Goal: Information Seeking & Learning: Learn about a topic

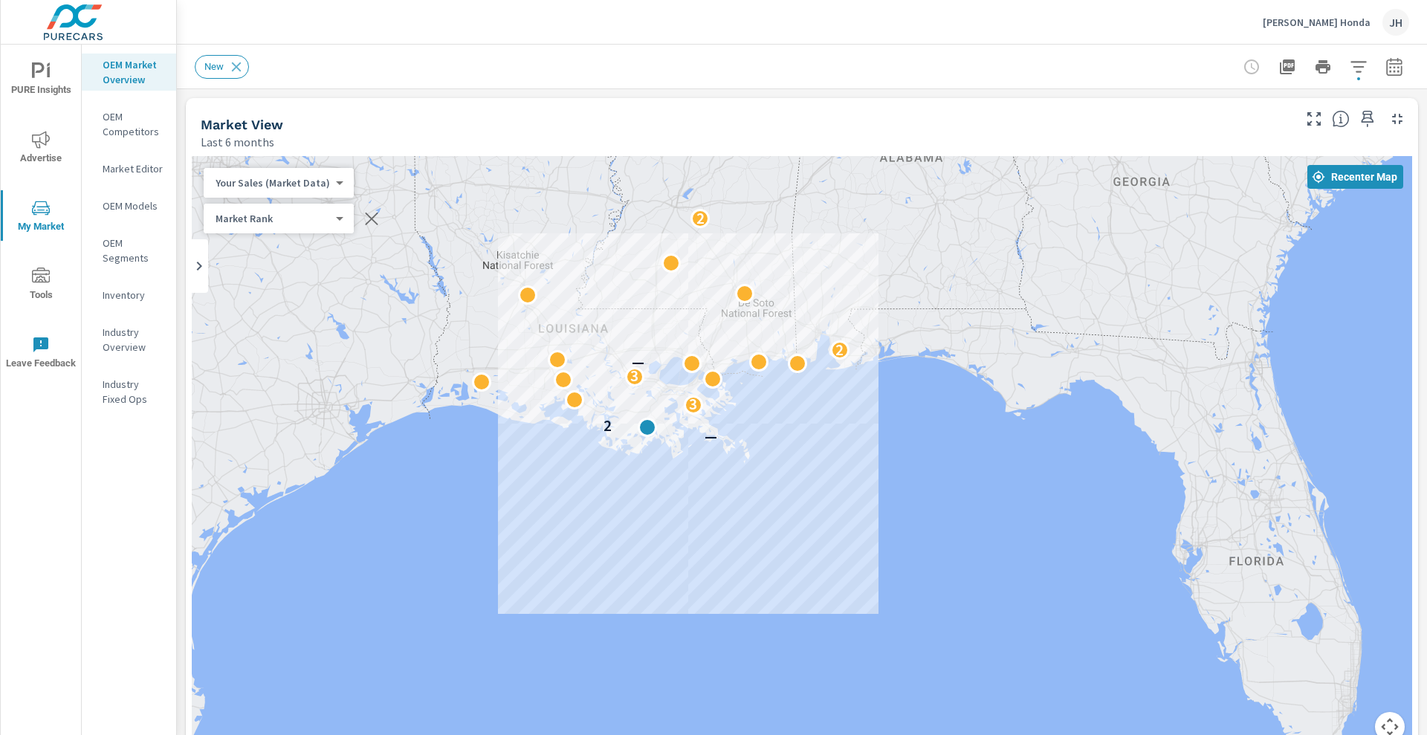
scroll to position [334, 0]
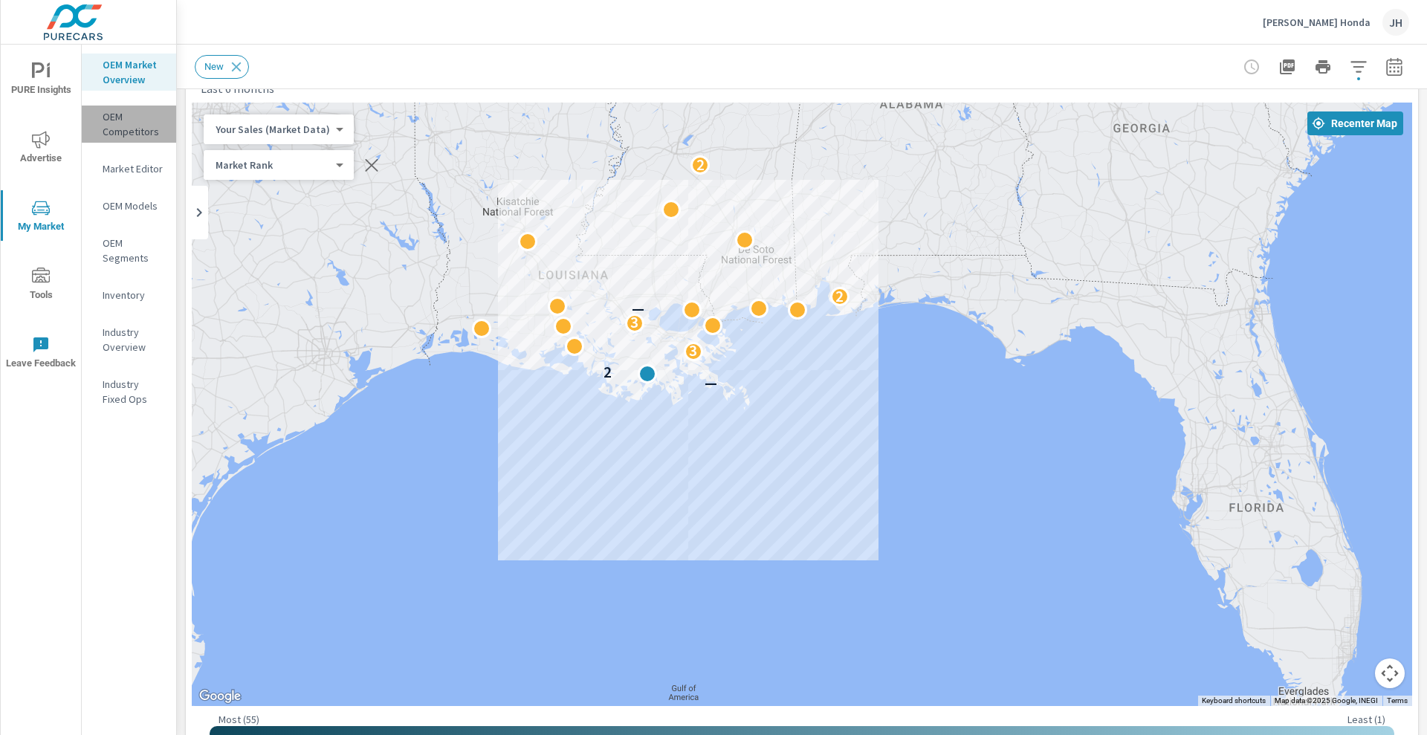
click at [124, 124] on p "OEM Competitors" at bounding box center [134, 124] width 62 height 30
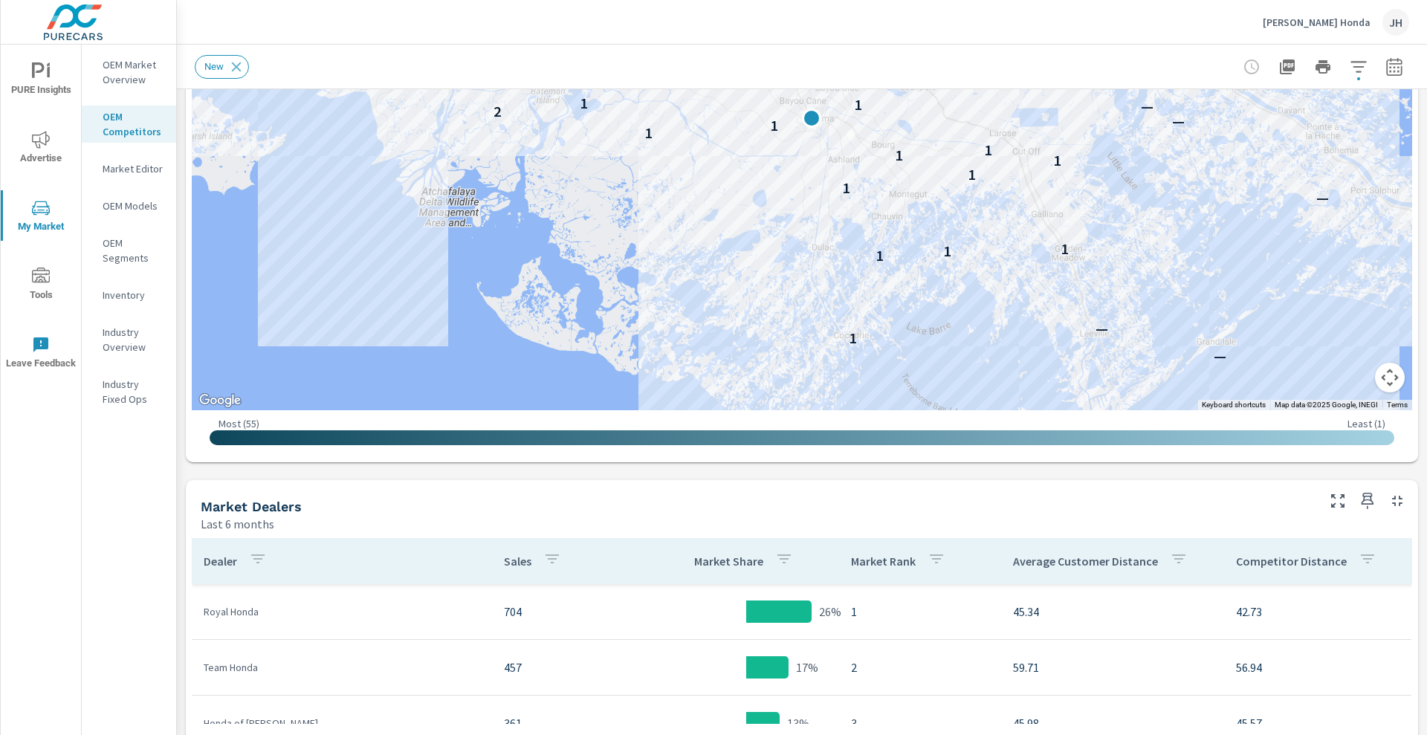
scroll to position [355, 0]
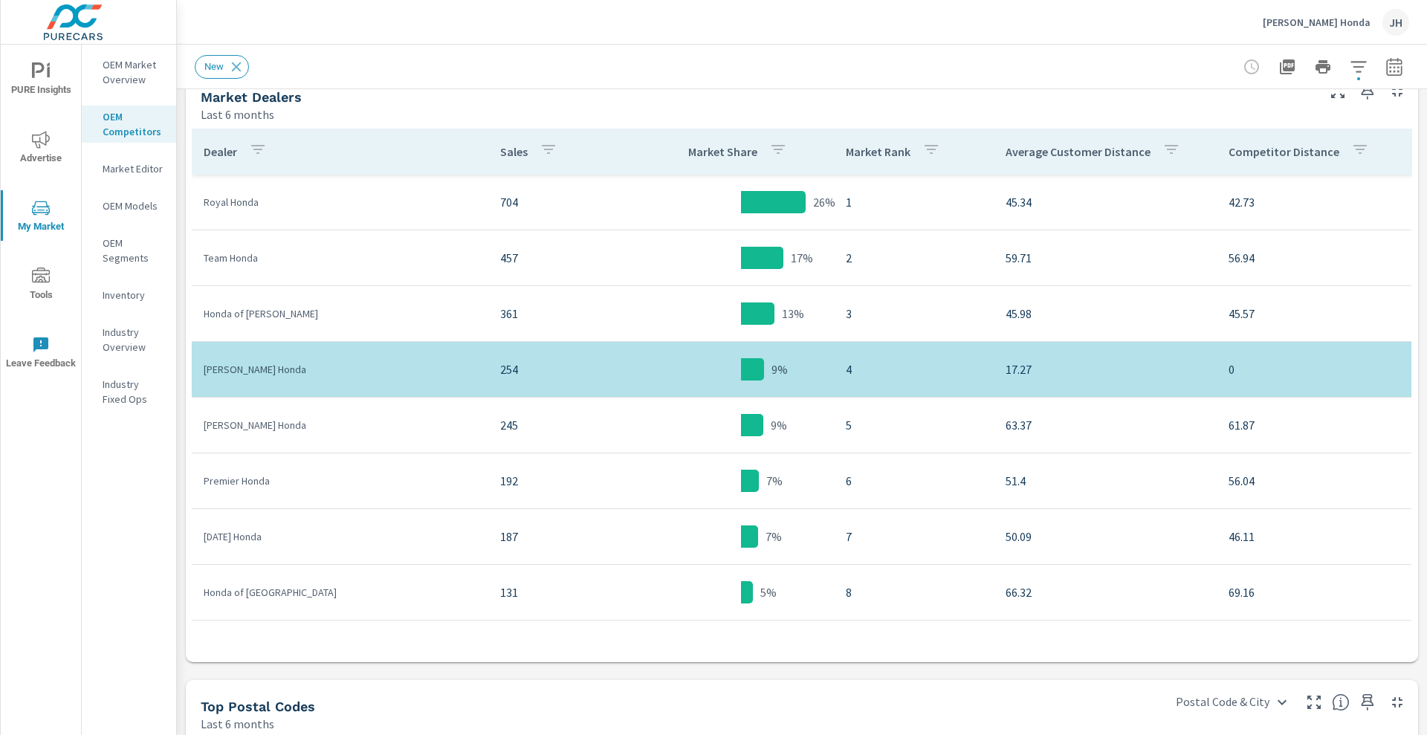
scroll to position [774, 0]
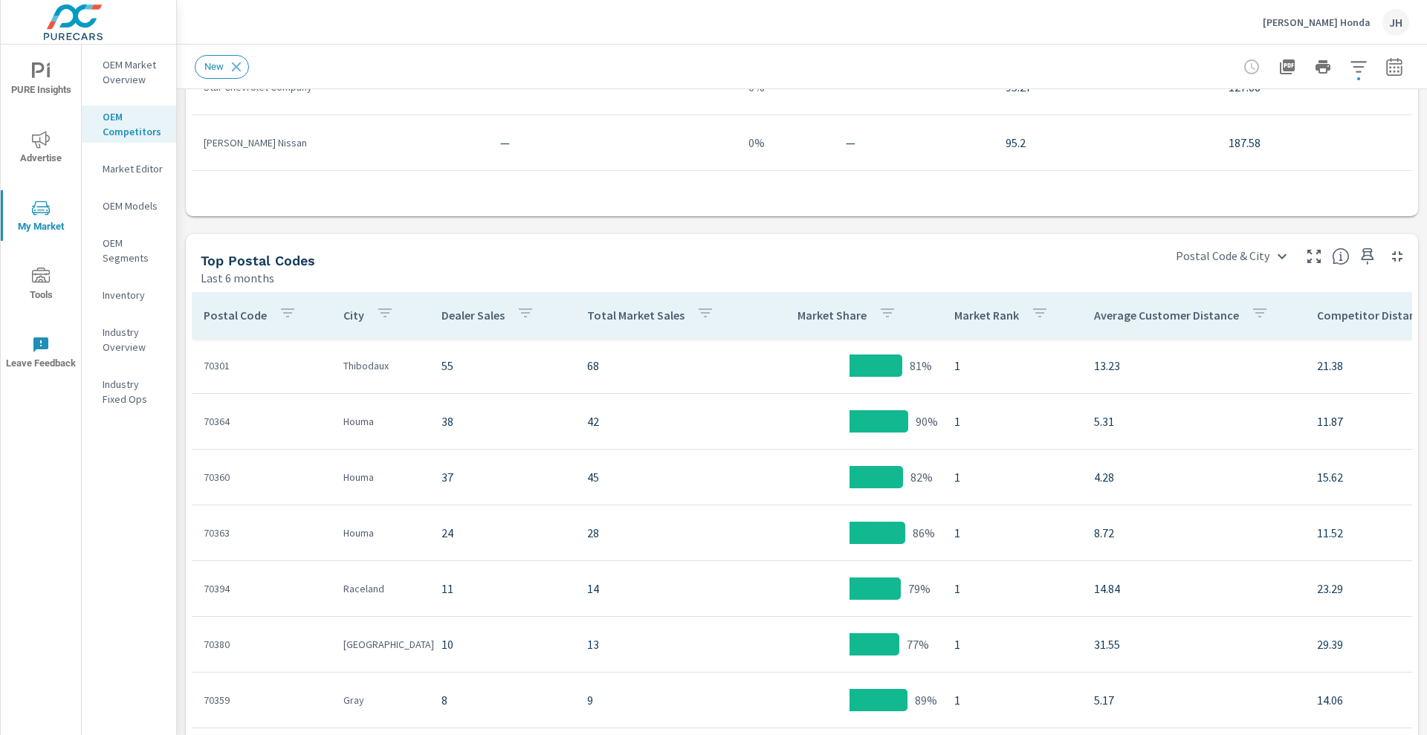
scroll to position [1206, 0]
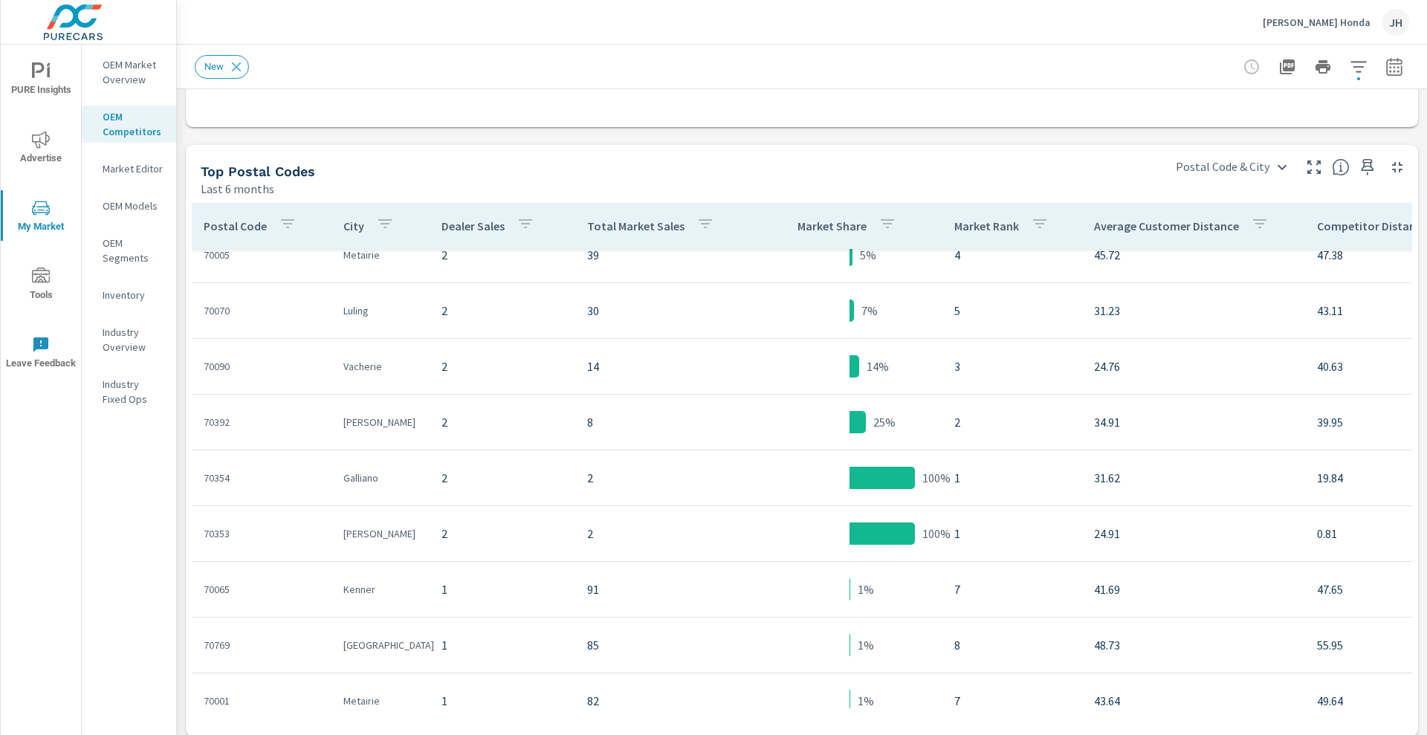
scroll to position [1304, 0]
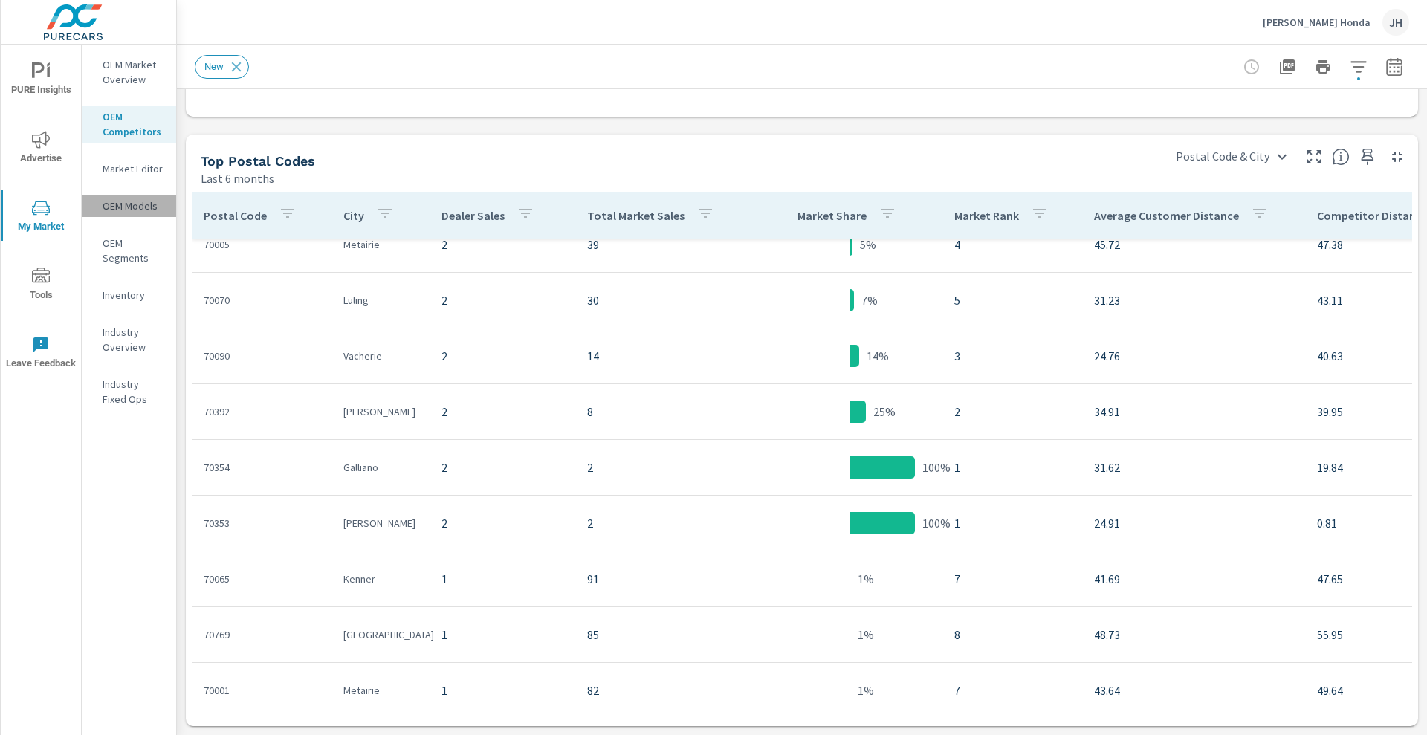
click at [116, 204] on p "OEM Models" at bounding box center [134, 205] width 62 height 15
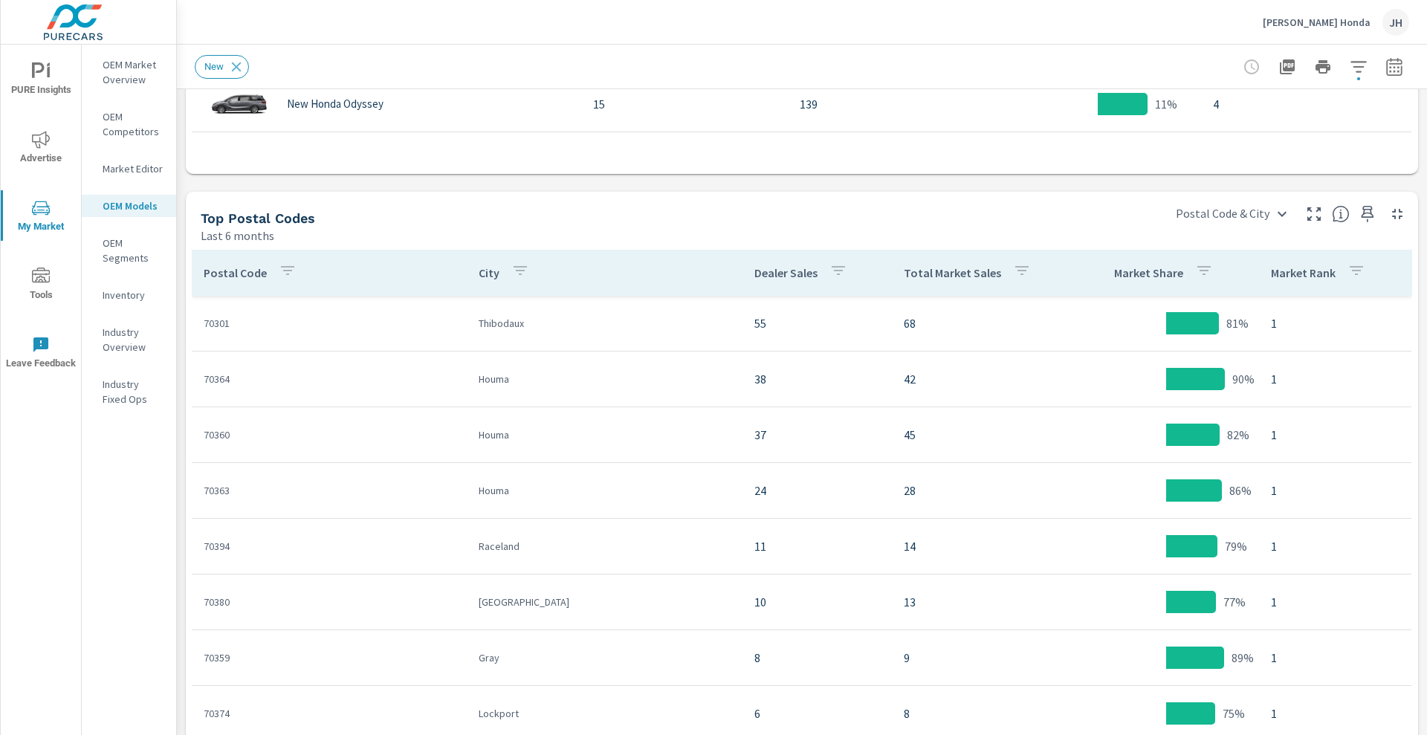
scroll to position [1304, 0]
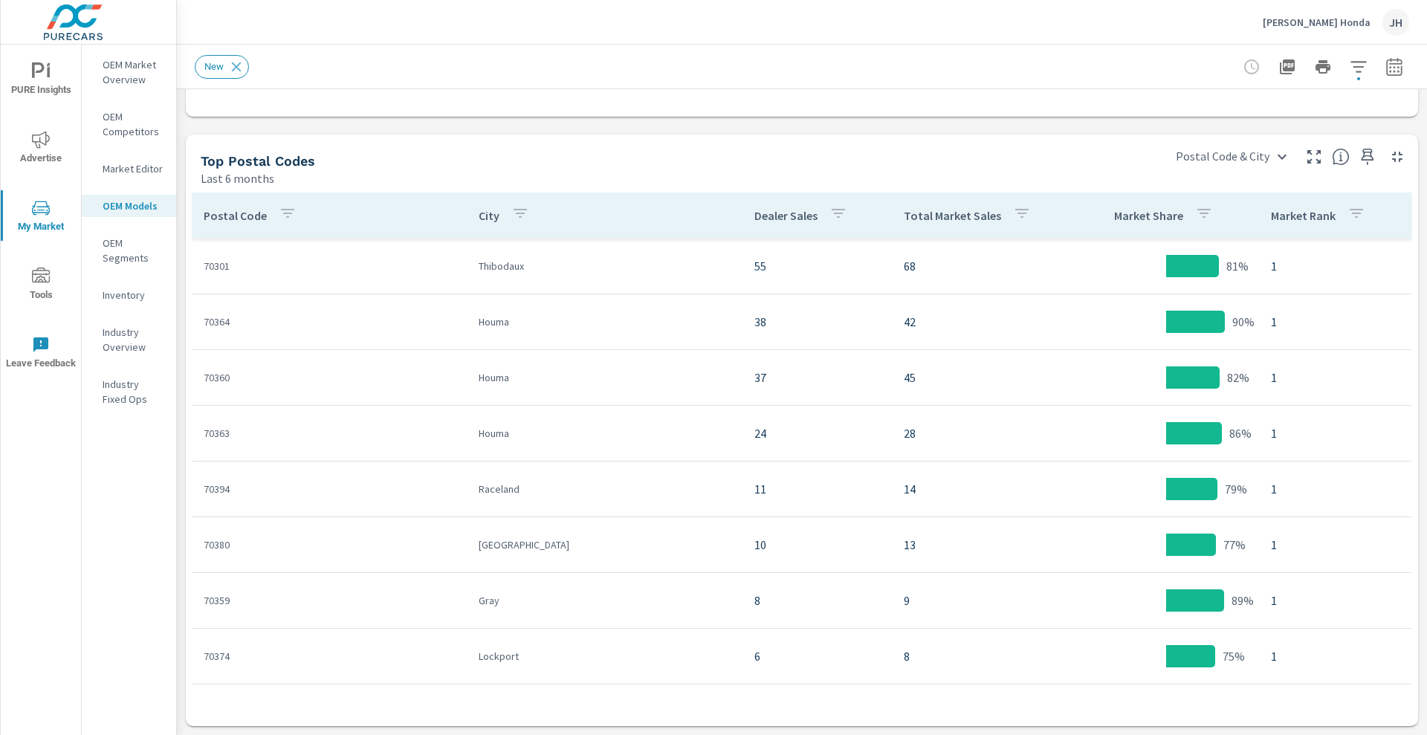
click at [129, 75] on p "OEM Market Overview" at bounding box center [134, 72] width 62 height 30
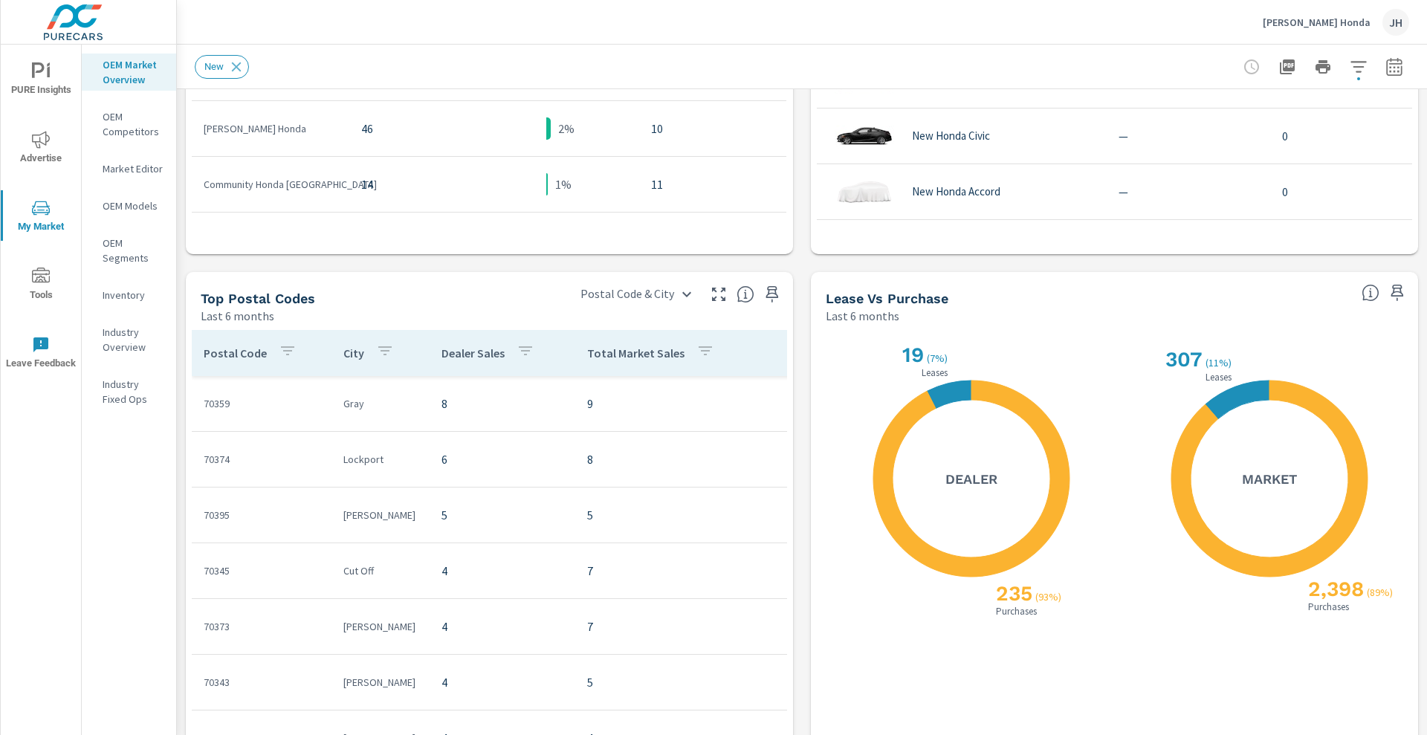
scroll to position [1304, 0]
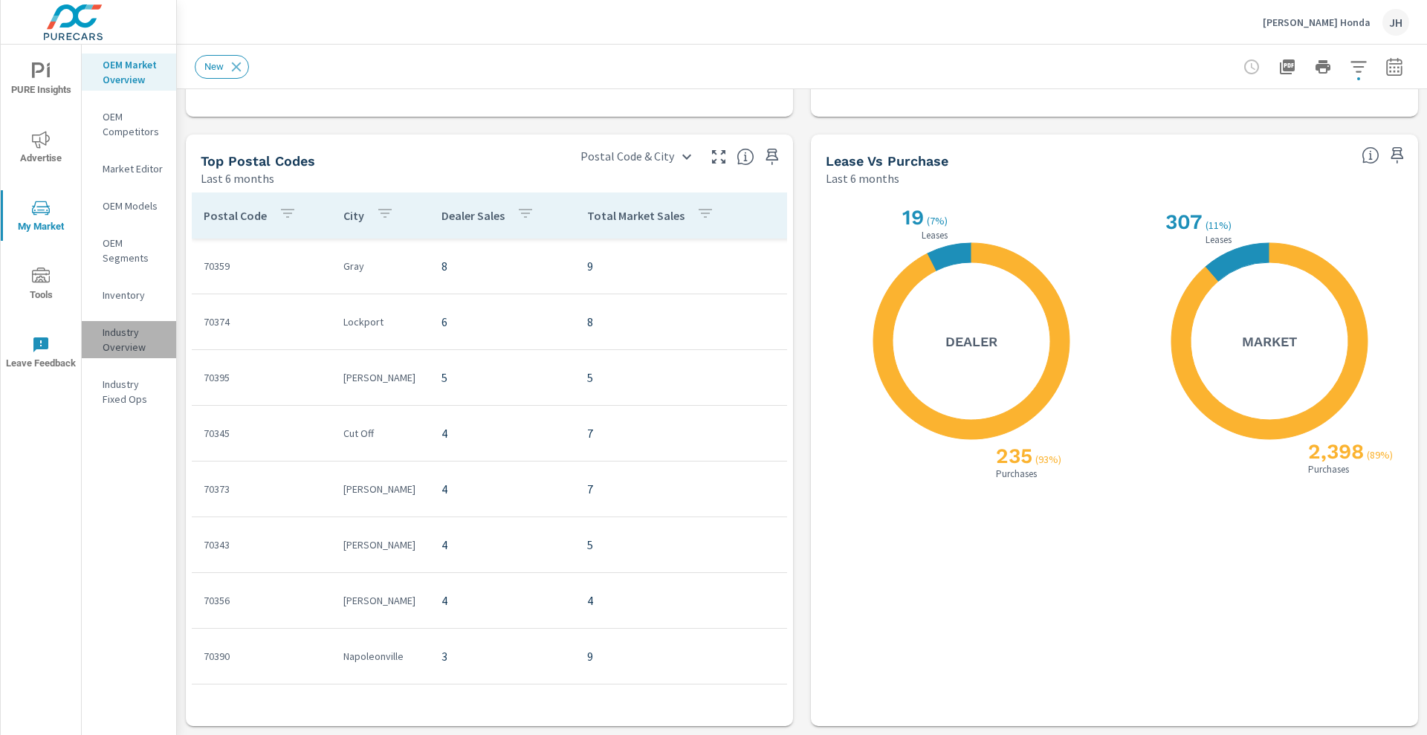
click at [119, 341] on p "Industry Overview" at bounding box center [134, 340] width 62 height 30
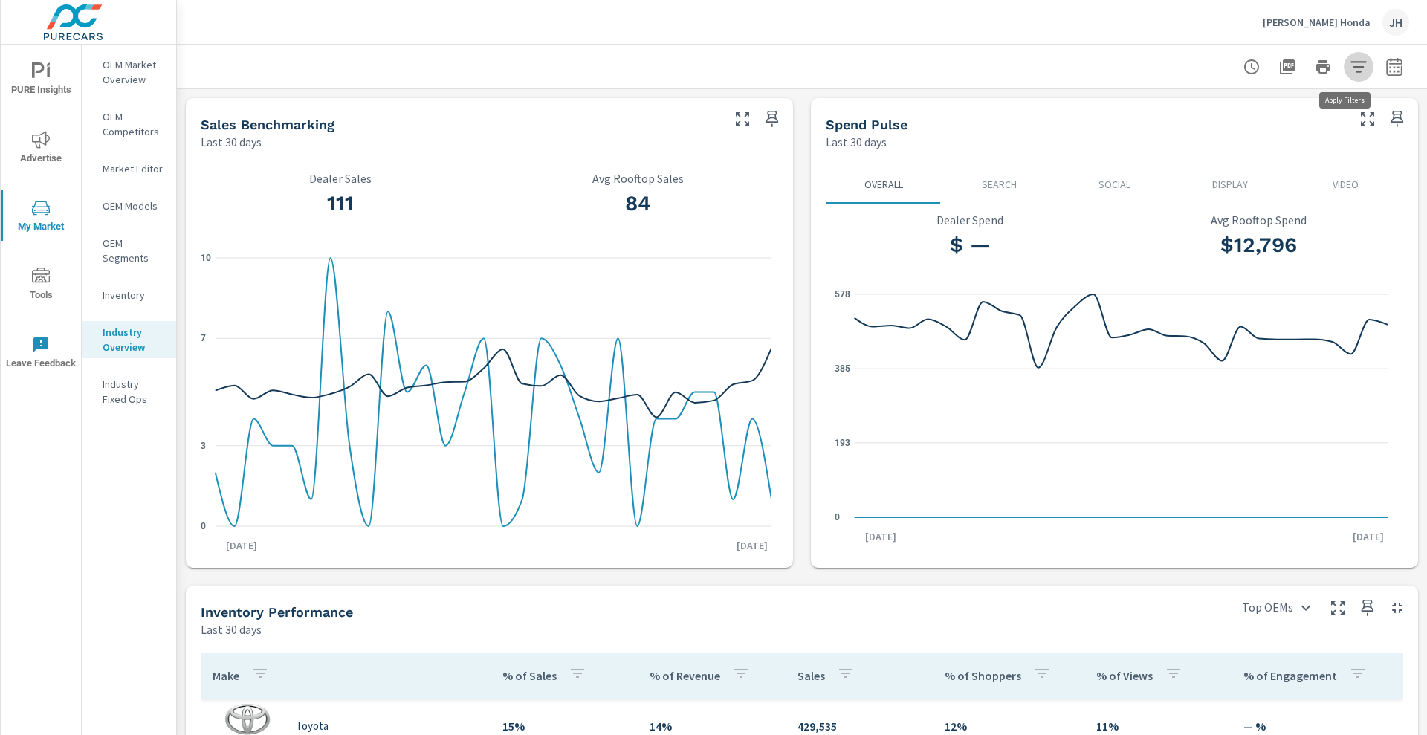
click at [1350, 63] on icon "button" at bounding box center [1359, 67] width 18 height 18
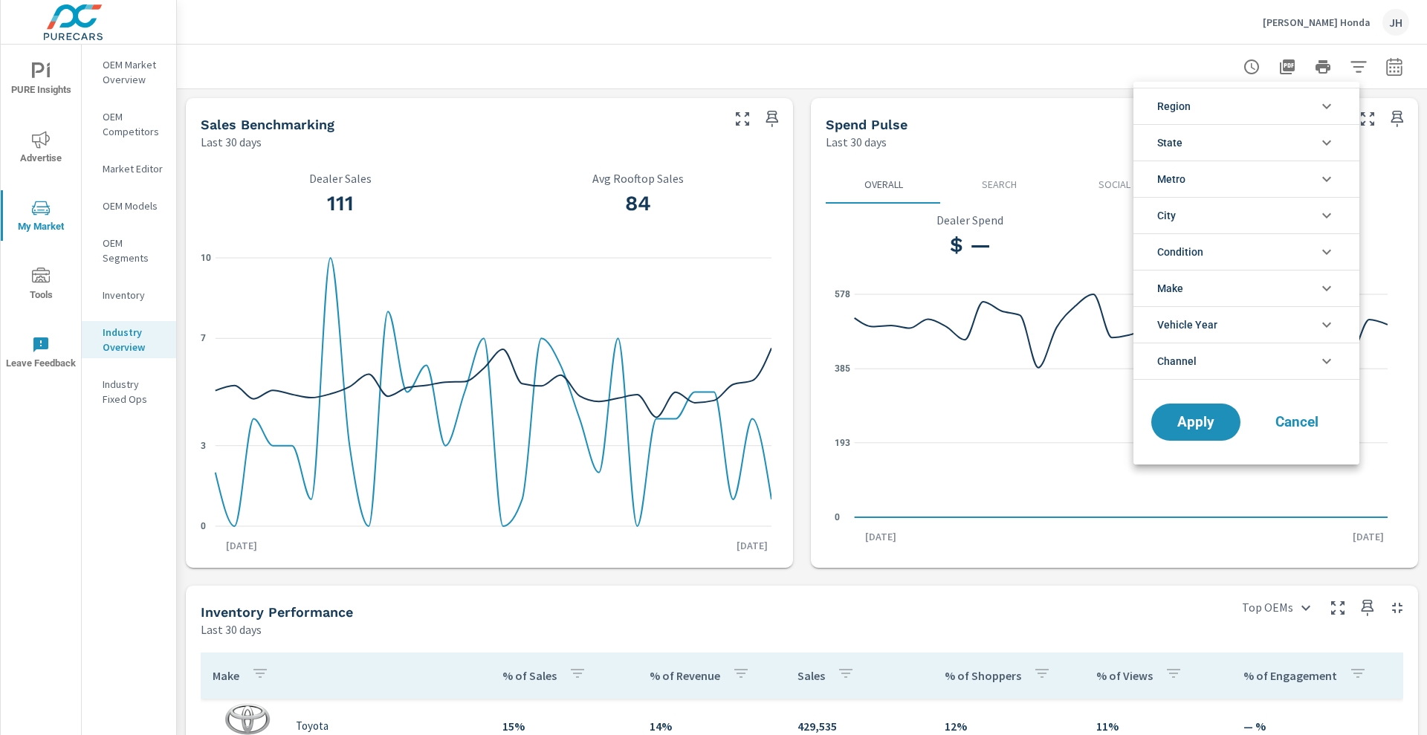
click at [1218, 248] on li "Condition" at bounding box center [1246, 251] width 226 height 36
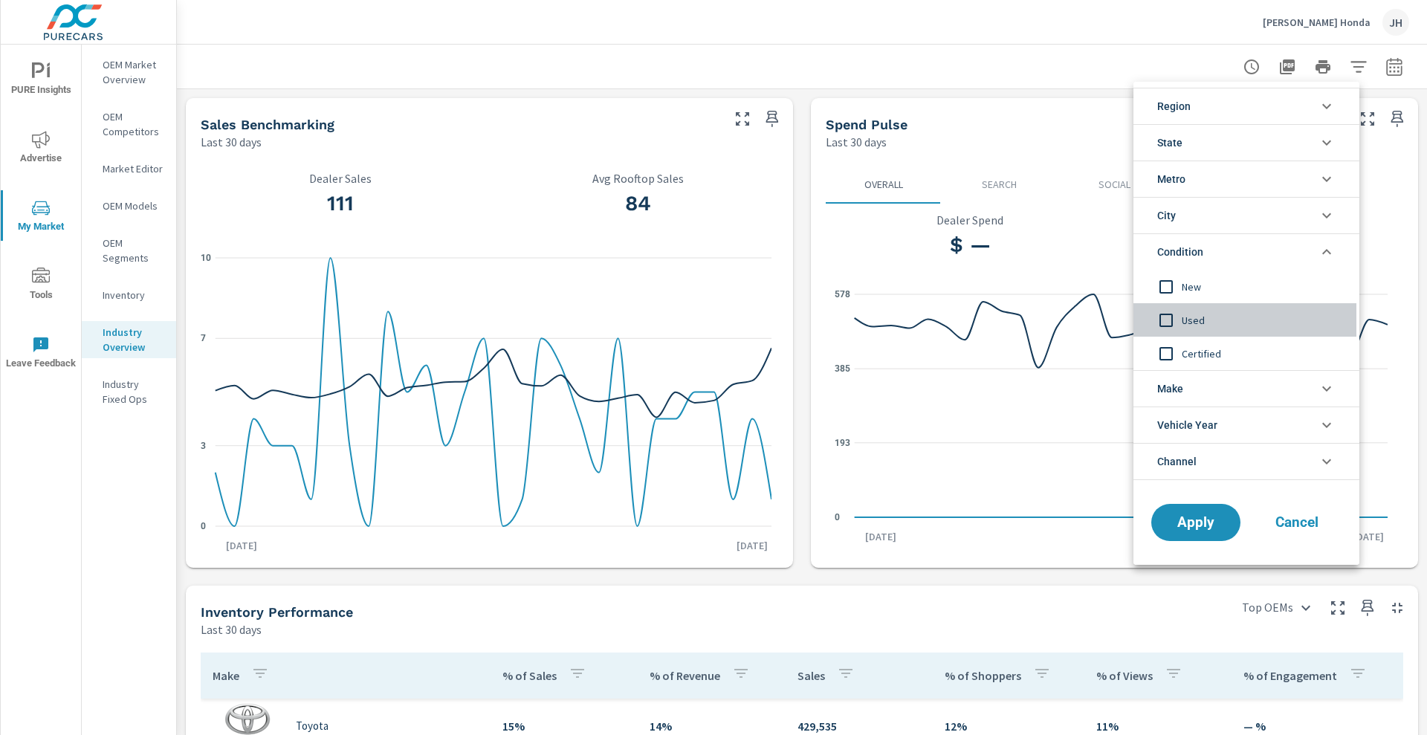
click at [1165, 328] on input "filter options" at bounding box center [1166, 320] width 31 height 31
click at [1198, 511] on button "Apply" at bounding box center [1196, 522] width 92 height 39
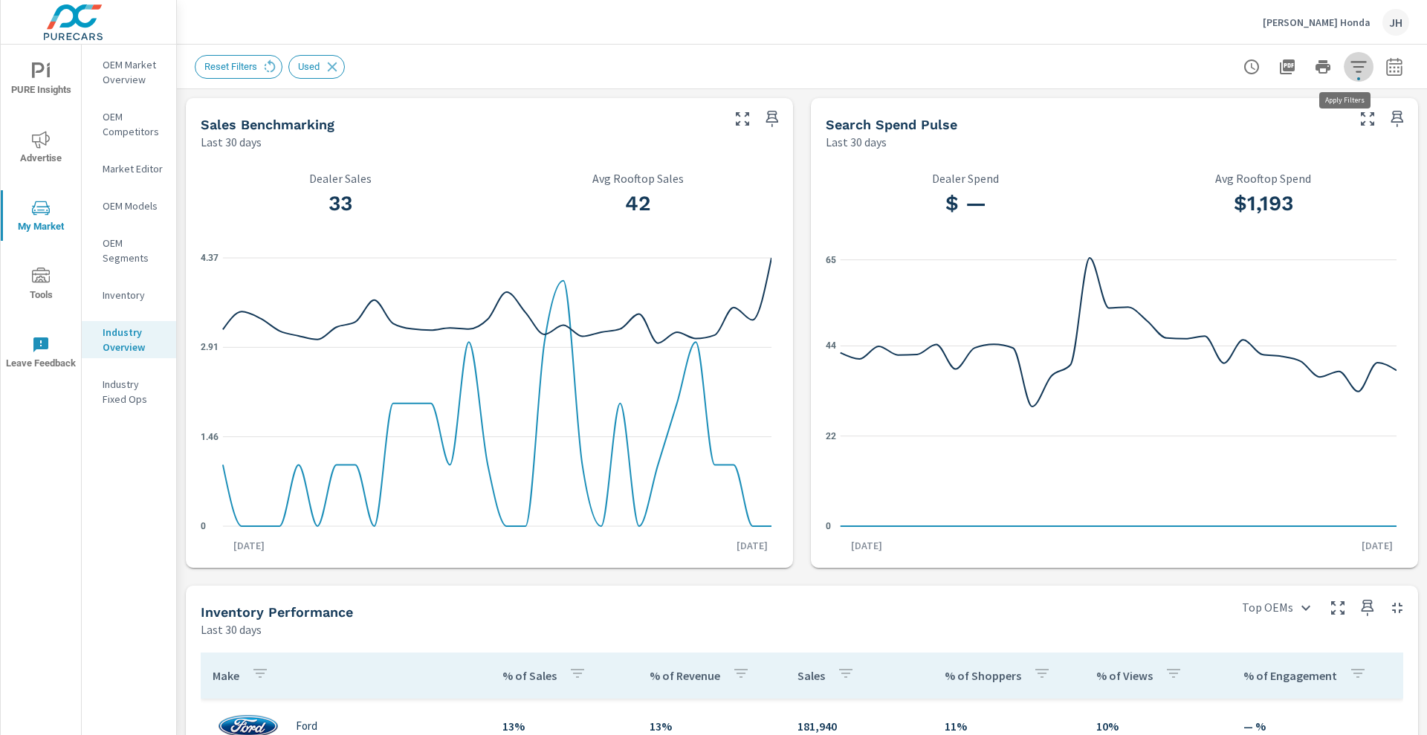
click at [1346, 76] on button "button" at bounding box center [1359, 67] width 30 height 30
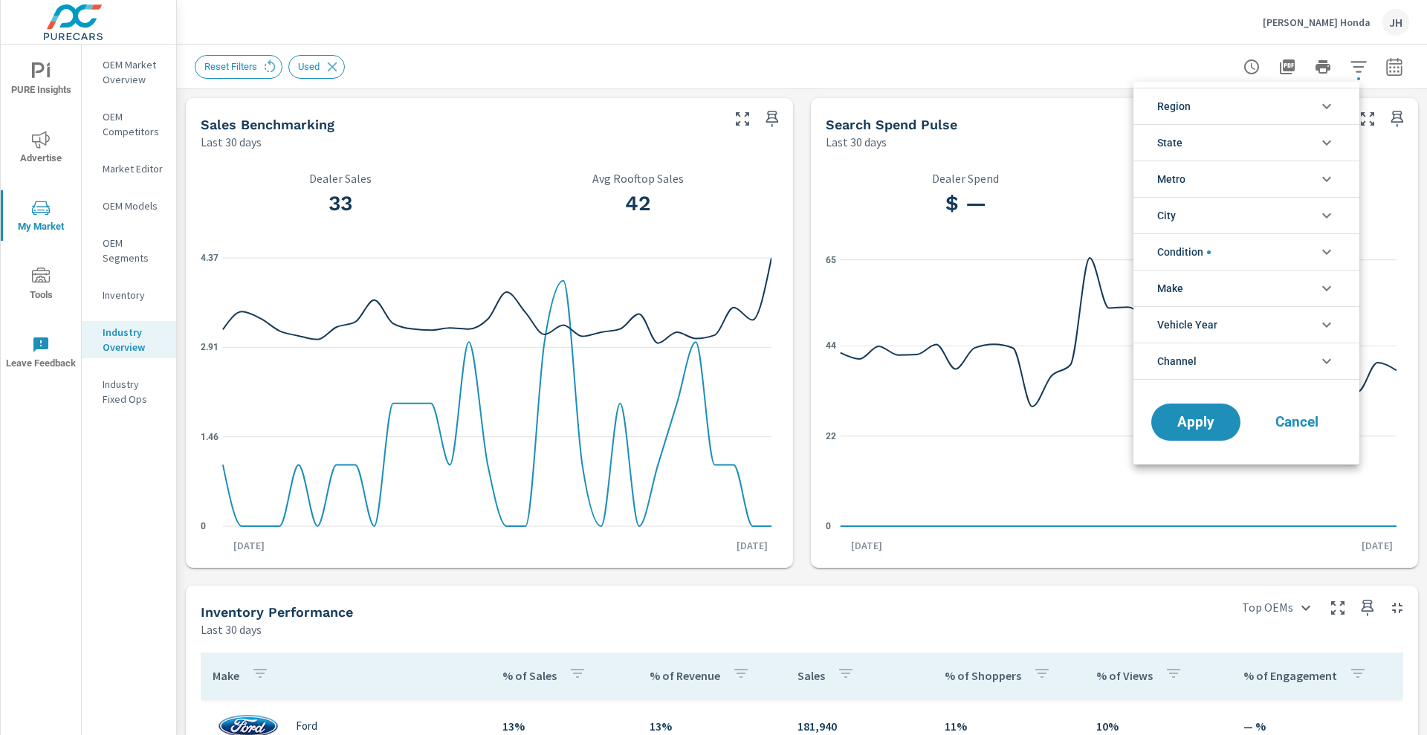
scroll to position [33, 0]
click at [1211, 140] on li "State" at bounding box center [1246, 142] width 226 height 36
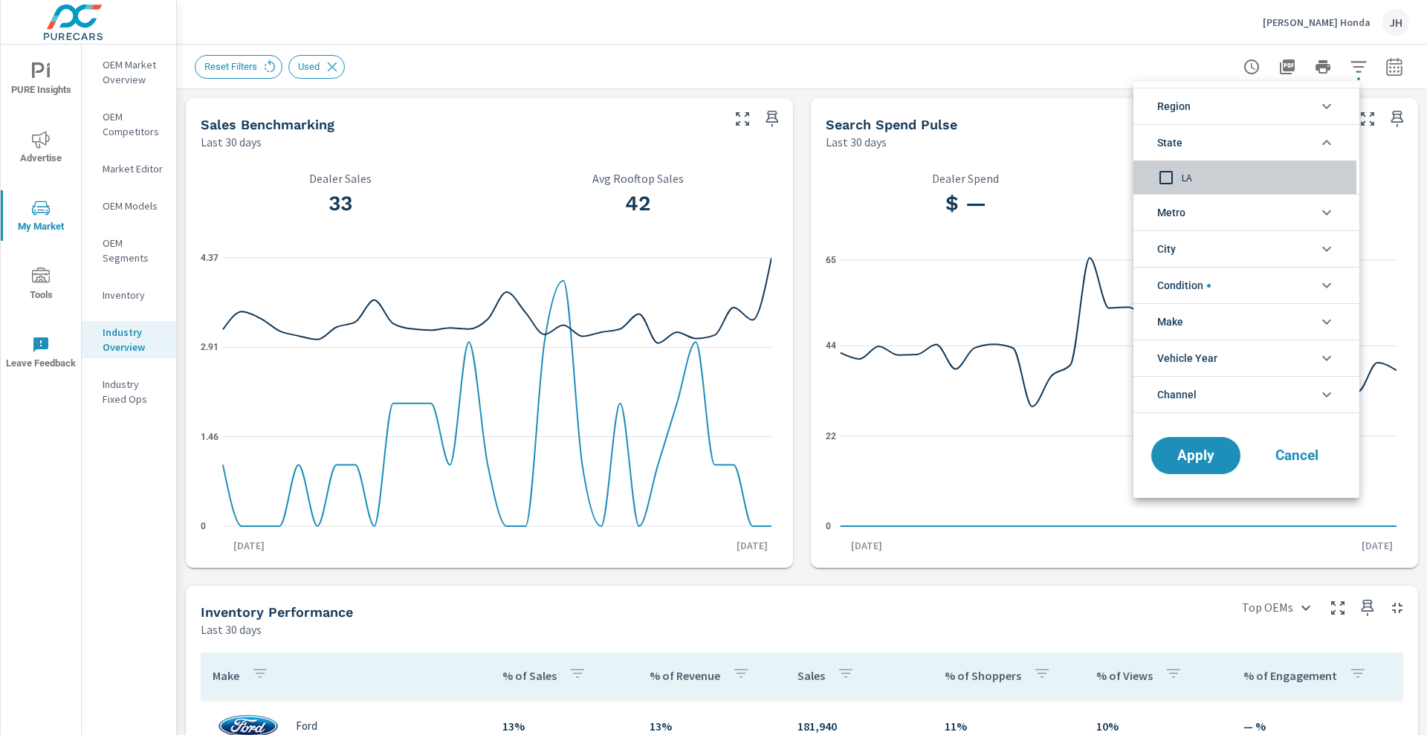
click at [1170, 182] on input "filter options" at bounding box center [1166, 177] width 31 height 31
click at [1215, 208] on li "Metro" at bounding box center [1246, 212] width 226 height 36
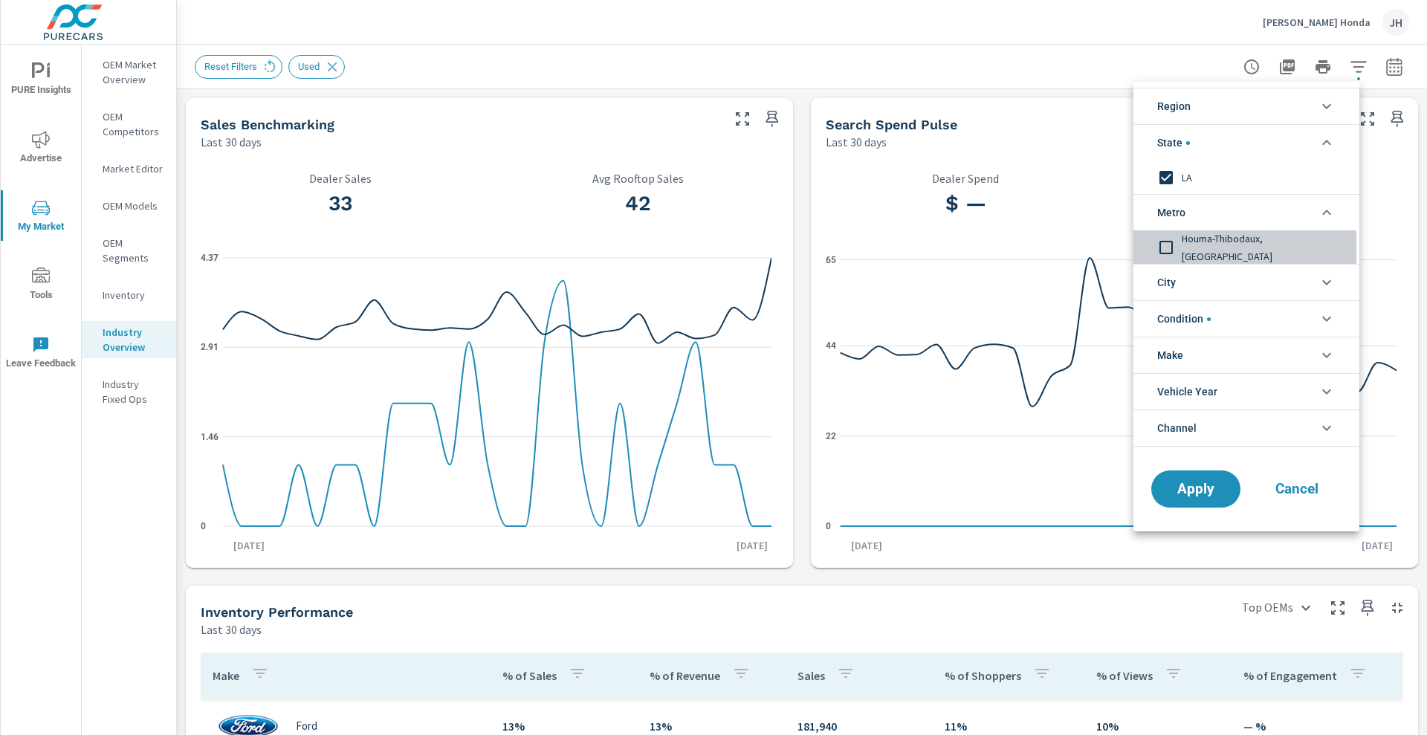
click at [1164, 249] on input "filter options" at bounding box center [1166, 247] width 31 height 31
click at [1185, 502] on button "Apply" at bounding box center [1196, 489] width 92 height 39
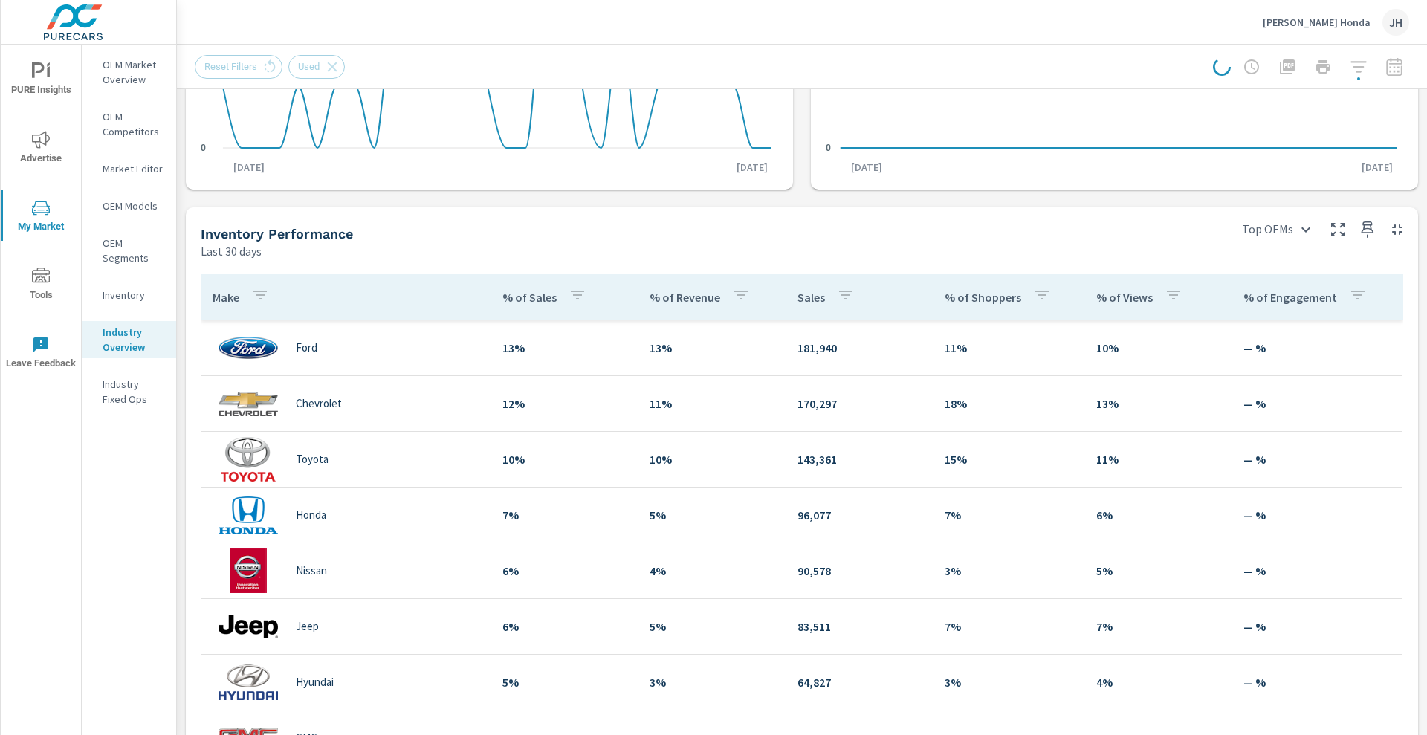
scroll to position [0, 0]
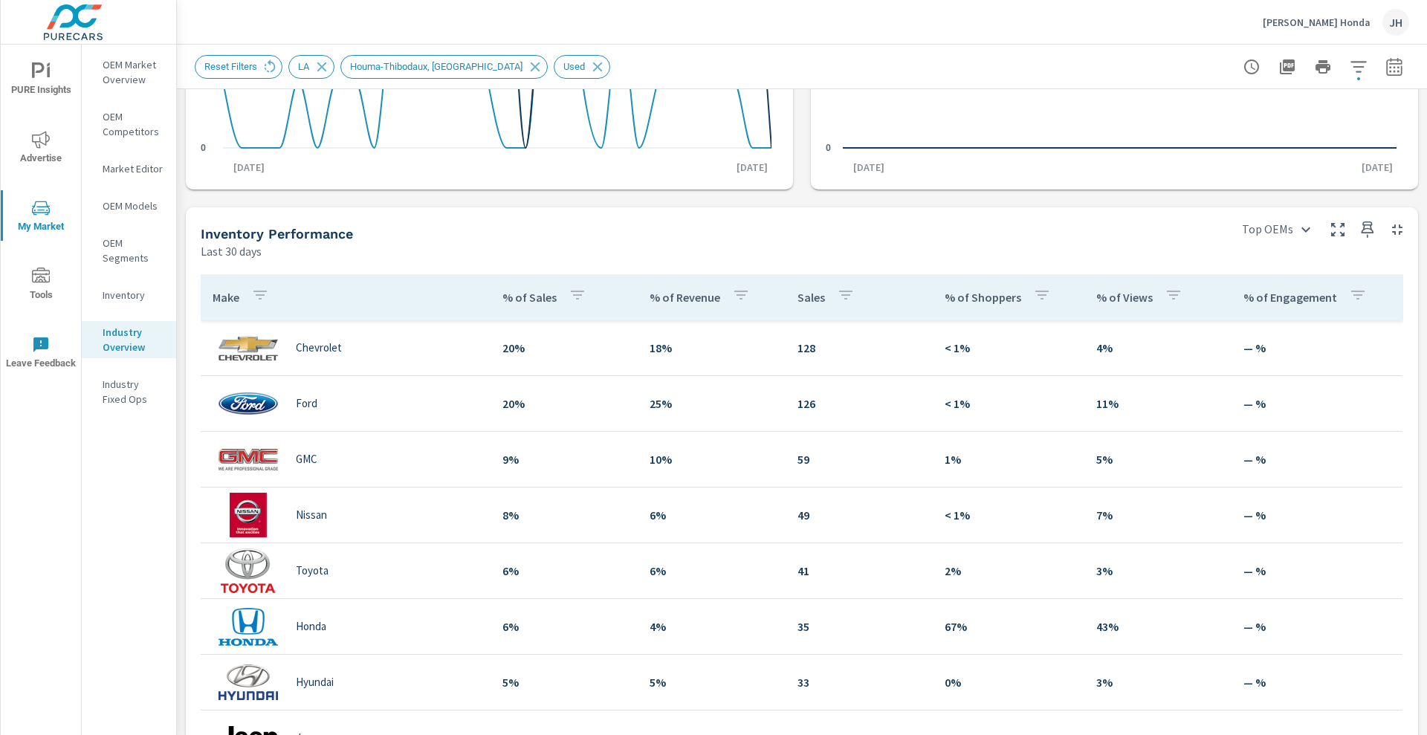
scroll to position [384, 0]
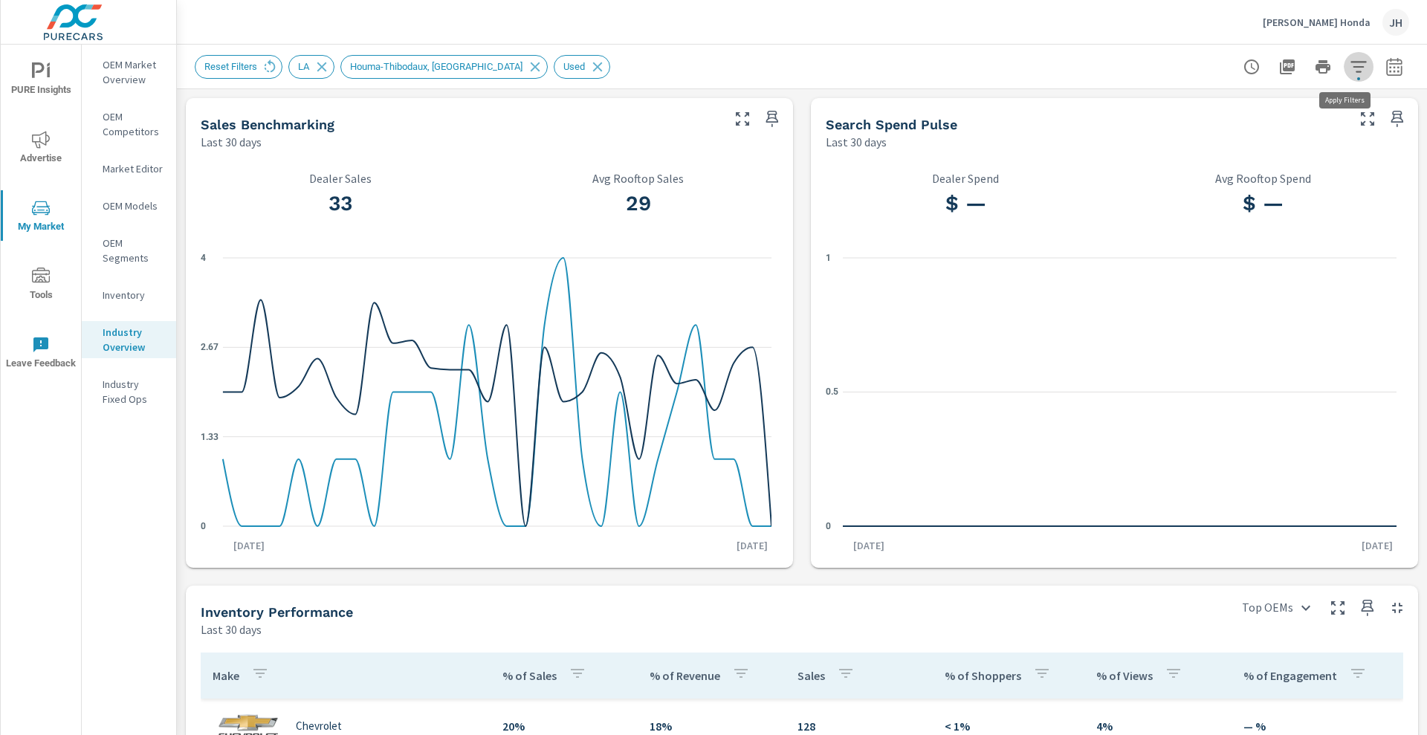
click at [1350, 71] on icon "button" at bounding box center [1358, 66] width 16 height 11
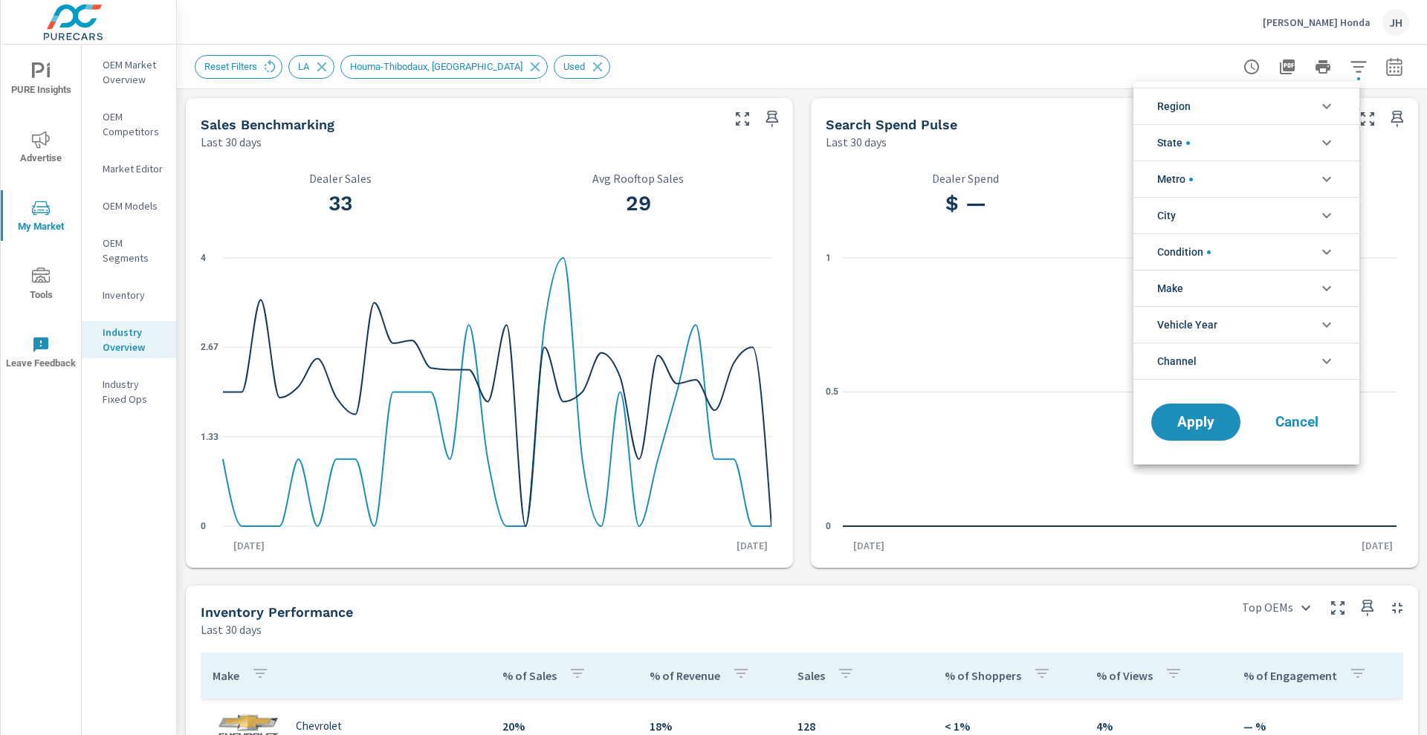
scroll to position [33, 0]
click at [1281, 245] on li "Condition" at bounding box center [1246, 251] width 226 height 36
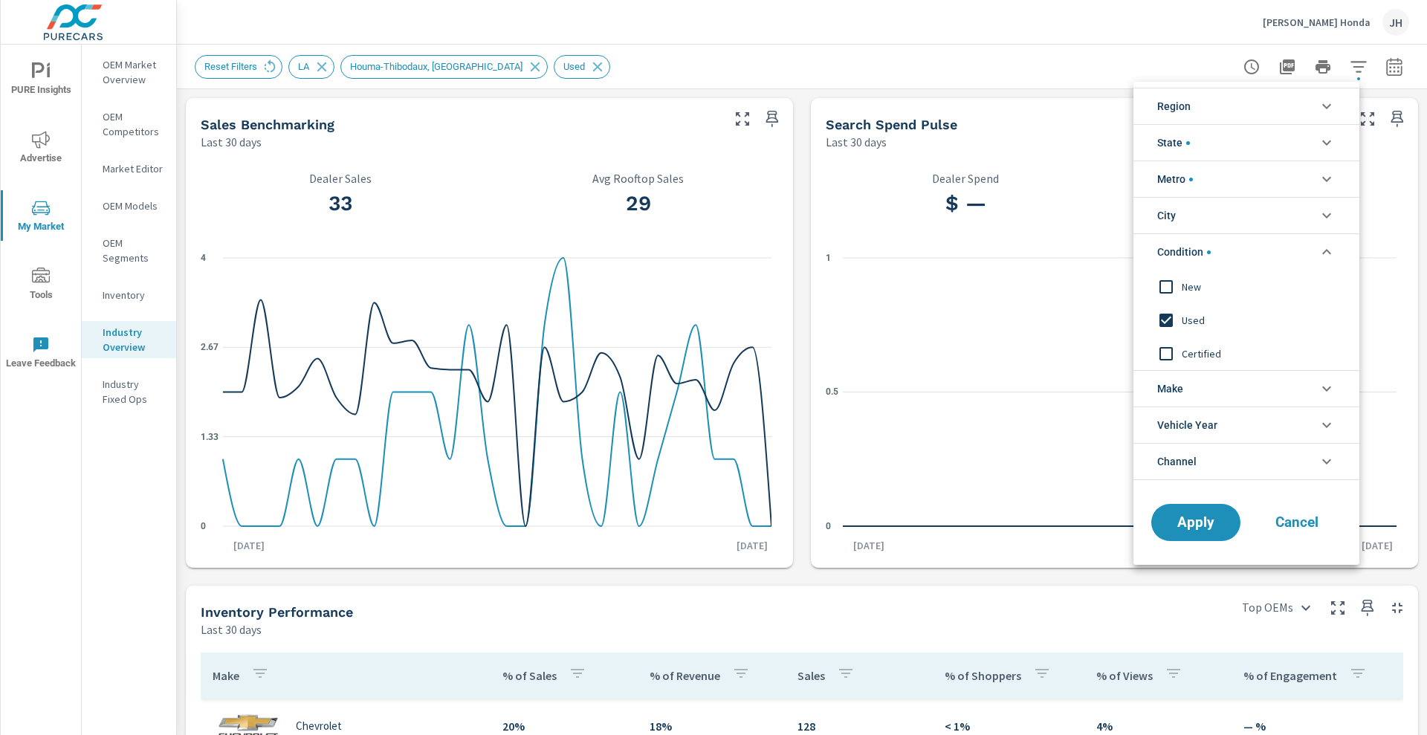
scroll to position [0, 0]
click at [1199, 516] on span "Apply" at bounding box center [1195, 523] width 61 height 14
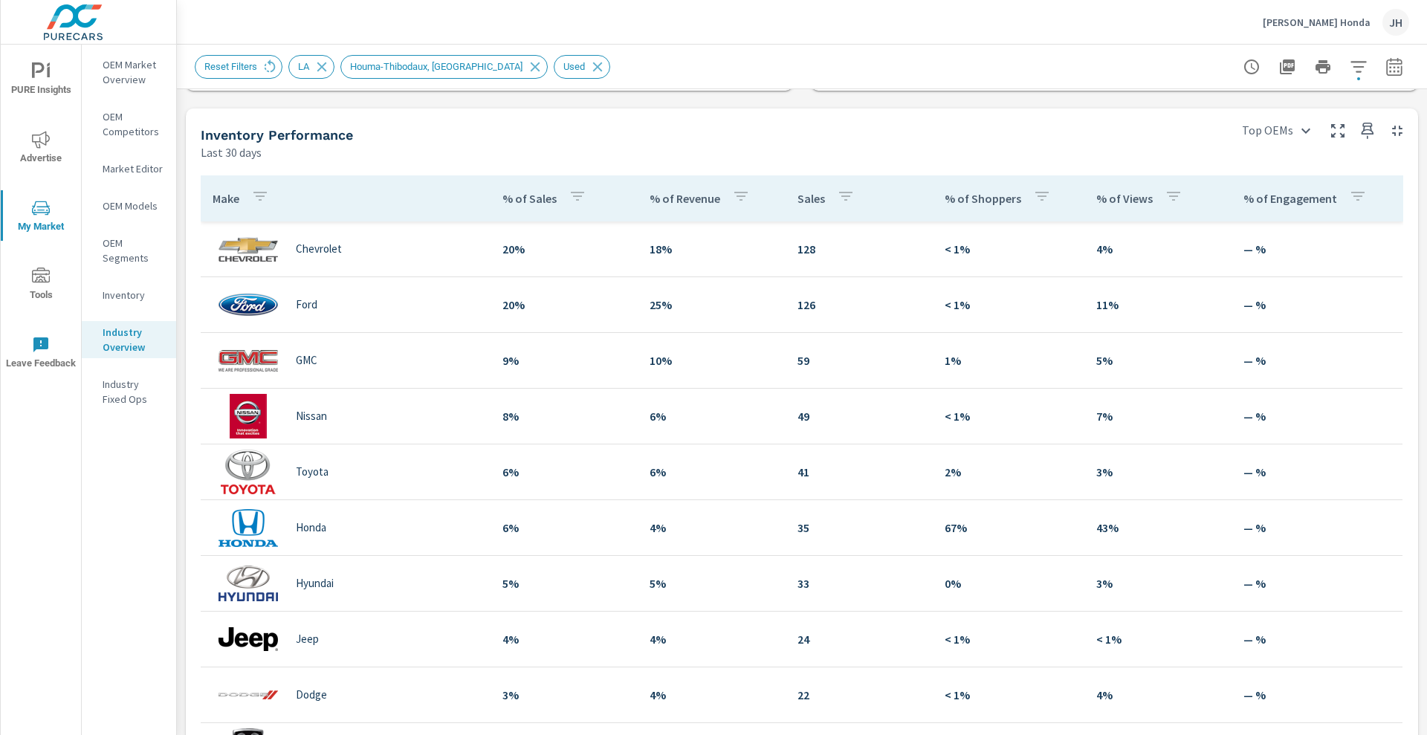
scroll to position [1, 0]
click at [1285, 122] on body "PURE Insights Advertise My Market Tools Leave Feedback OEM Market Overview OEM …" at bounding box center [713, 367] width 1427 height 735
click at [1087, 173] on div at bounding box center [713, 367] width 1427 height 735
click at [1350, 64] on icon "button" at bounding box center [1359, 67] width 18 height 18
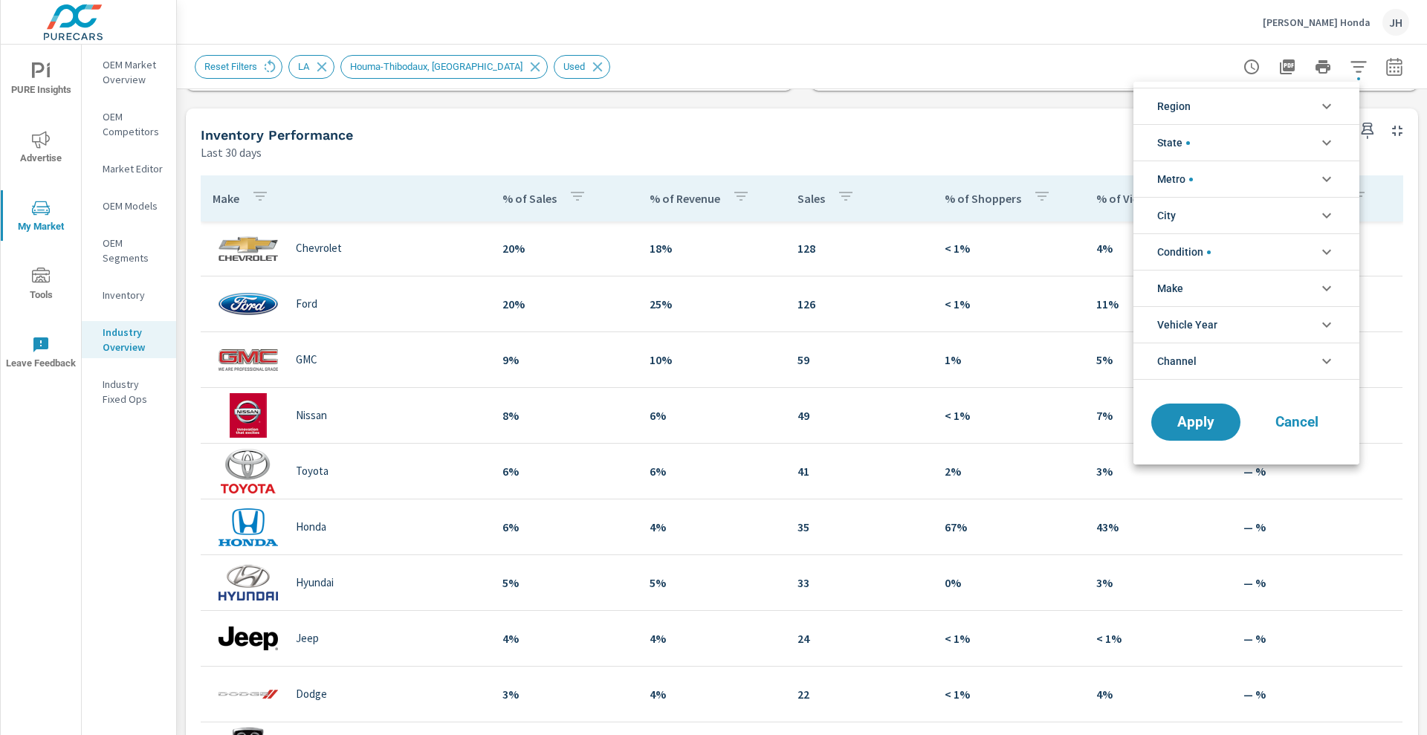
scroll to position [33, 0]
click at [1205, 288] on li "Make" at bounding box center [1246, 288] width 226 height 36
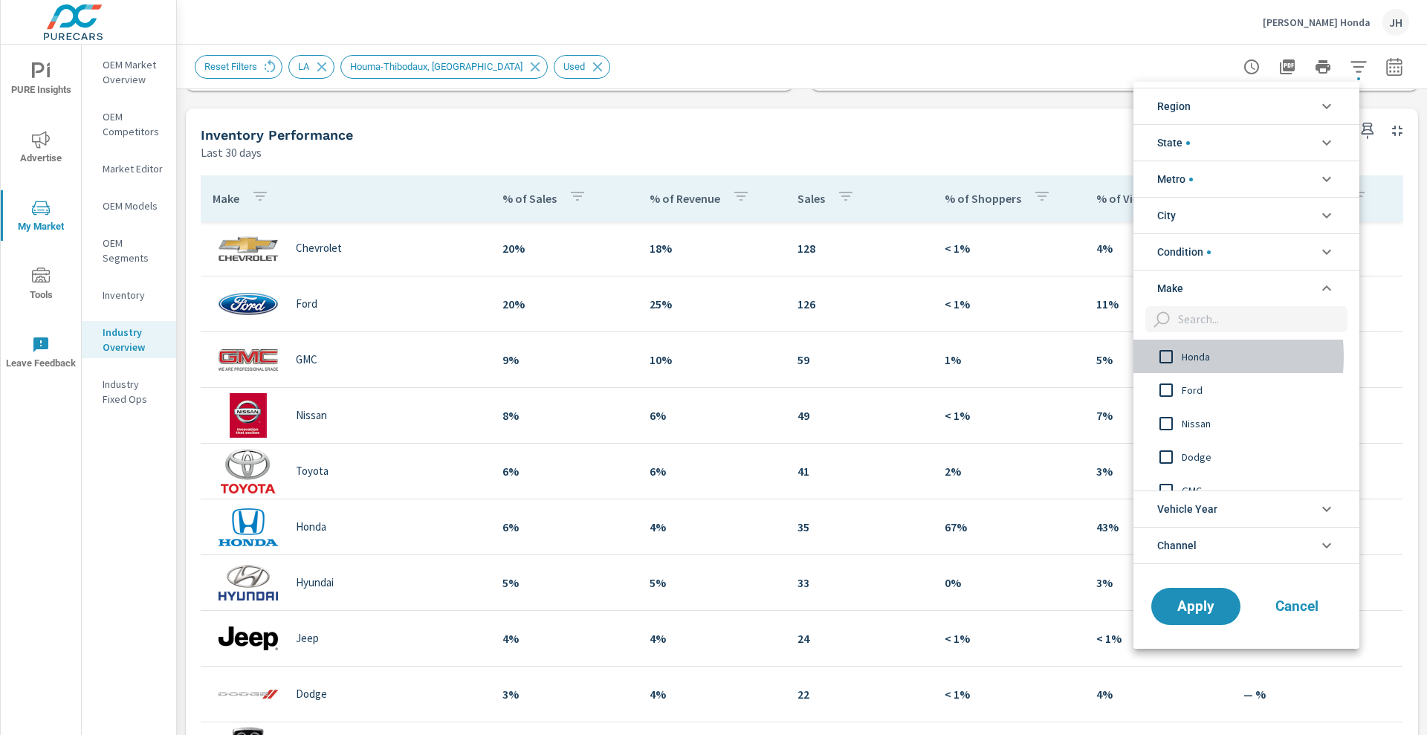
click at [1162, 357] on input "filter options" at bounding box center [1166, 356] width 31 height 31
click at [1301, 497] on li "Vehicle Year" at bounding box center [1246, 509] width 226 height 36
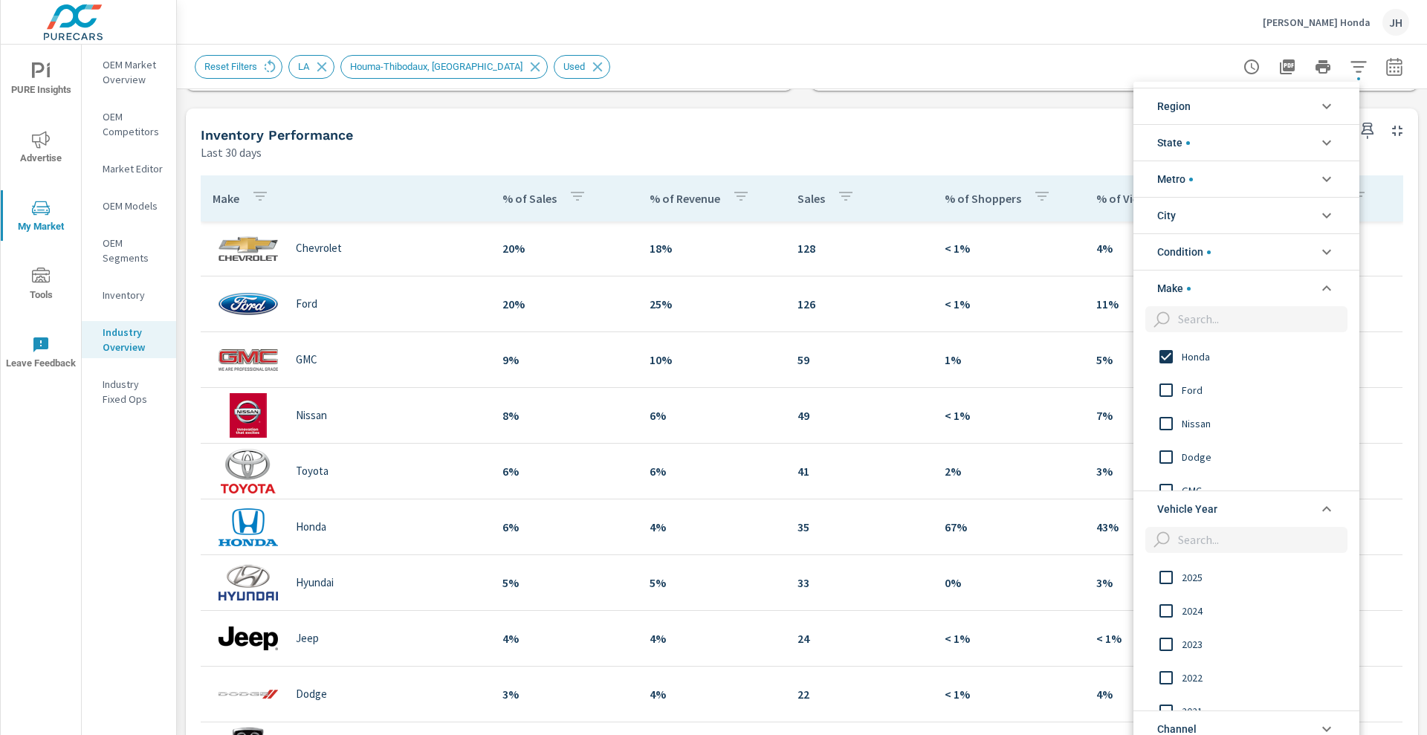
scroll to position [39, 0]
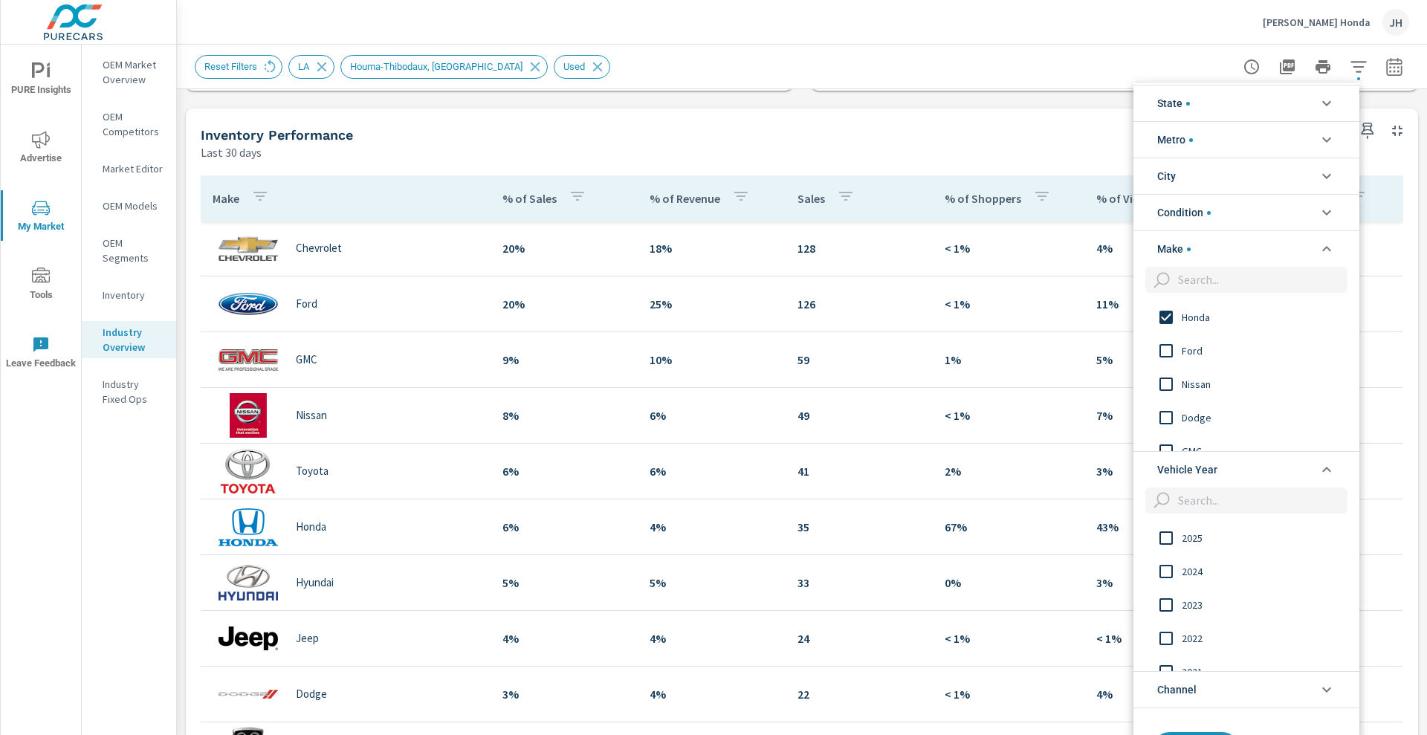
click at [1288, 693] on li "Channel" at bounding box center [1246, 689] width 226 height 37
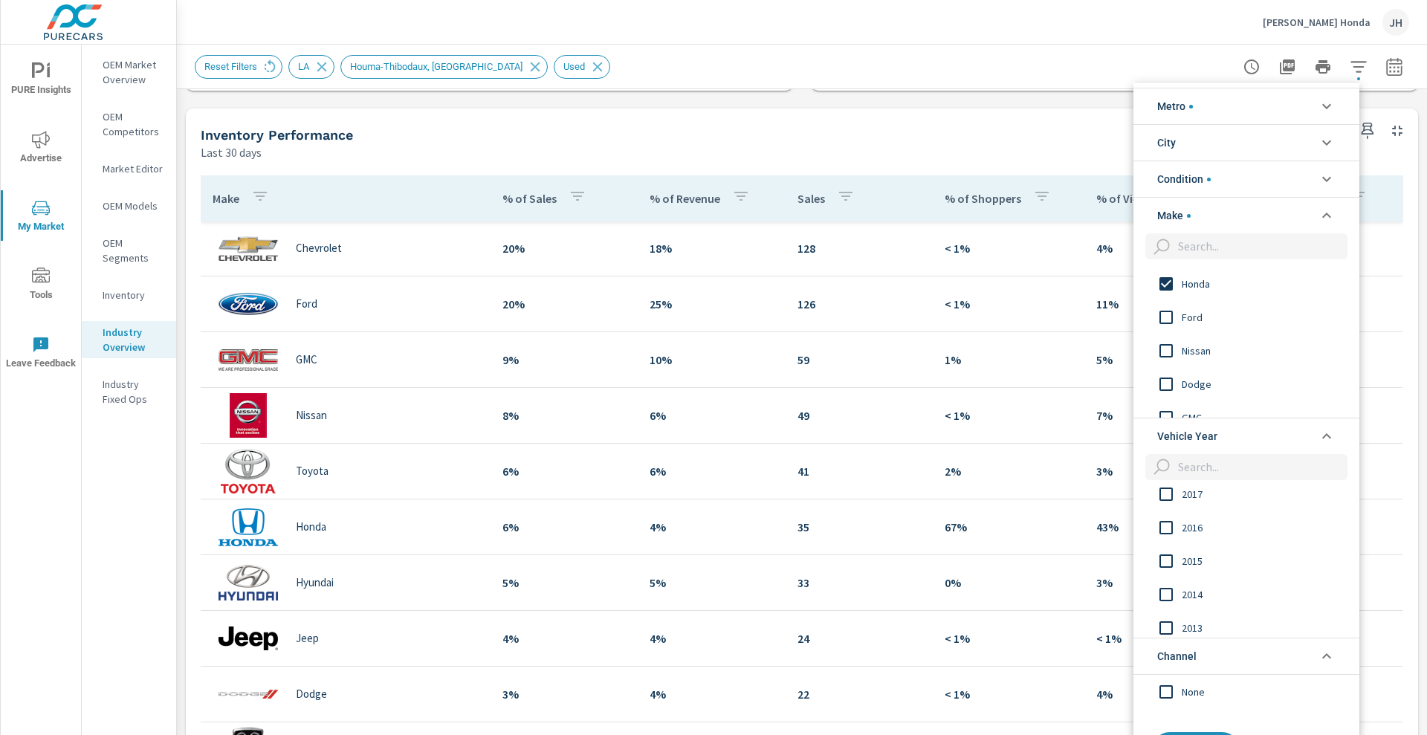
drag, startPoint x: 1419, startPoint y: 390, endPoint x: 1412, endPoint y: 514, distance: 124.3
click at [1412, 514] on div at bounding box center [713, 367] width 1427 height 735
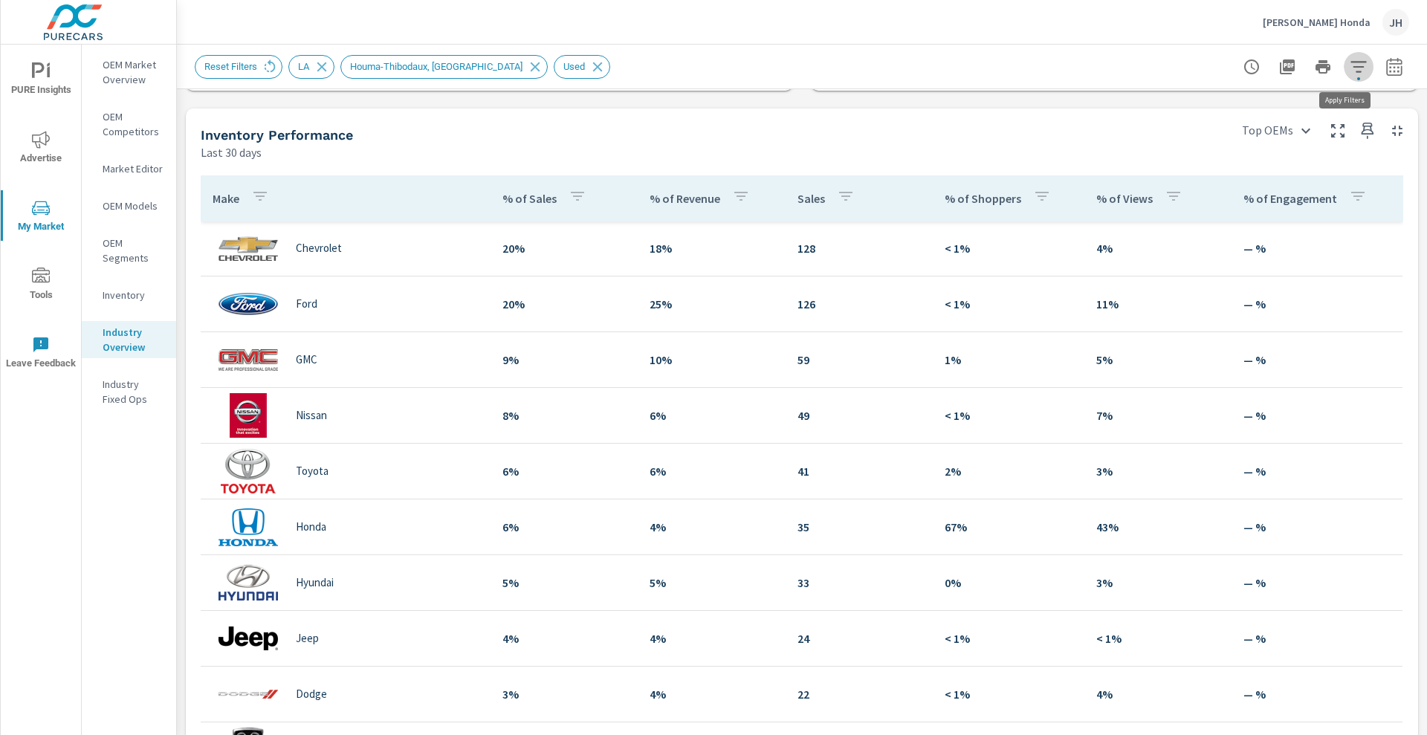
click at [1344, 69] on button "button" at bounding box center [1359, 67] width 30 height 30
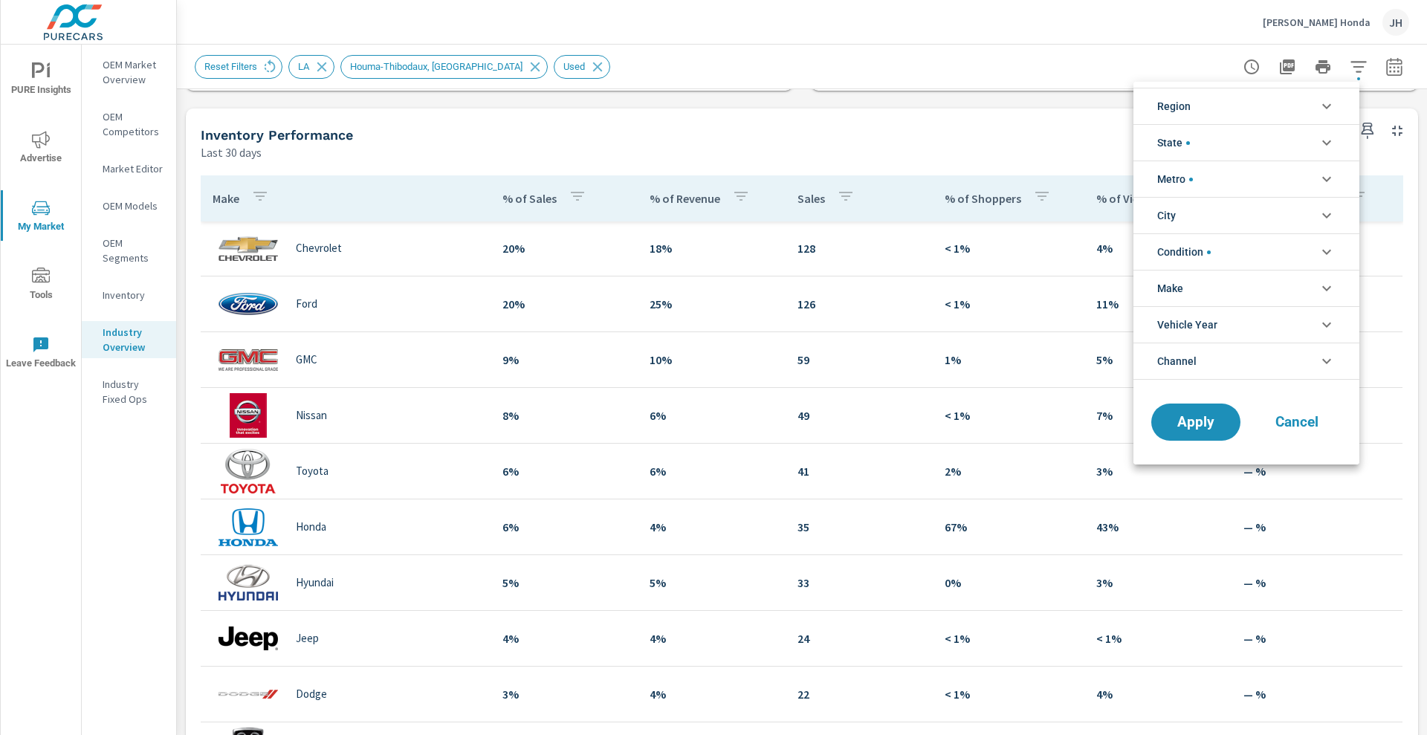
scroll to position [33, 0]
click at [1247, 294] on li "Make" at bounding box center [1246, 288] width 226 height 36
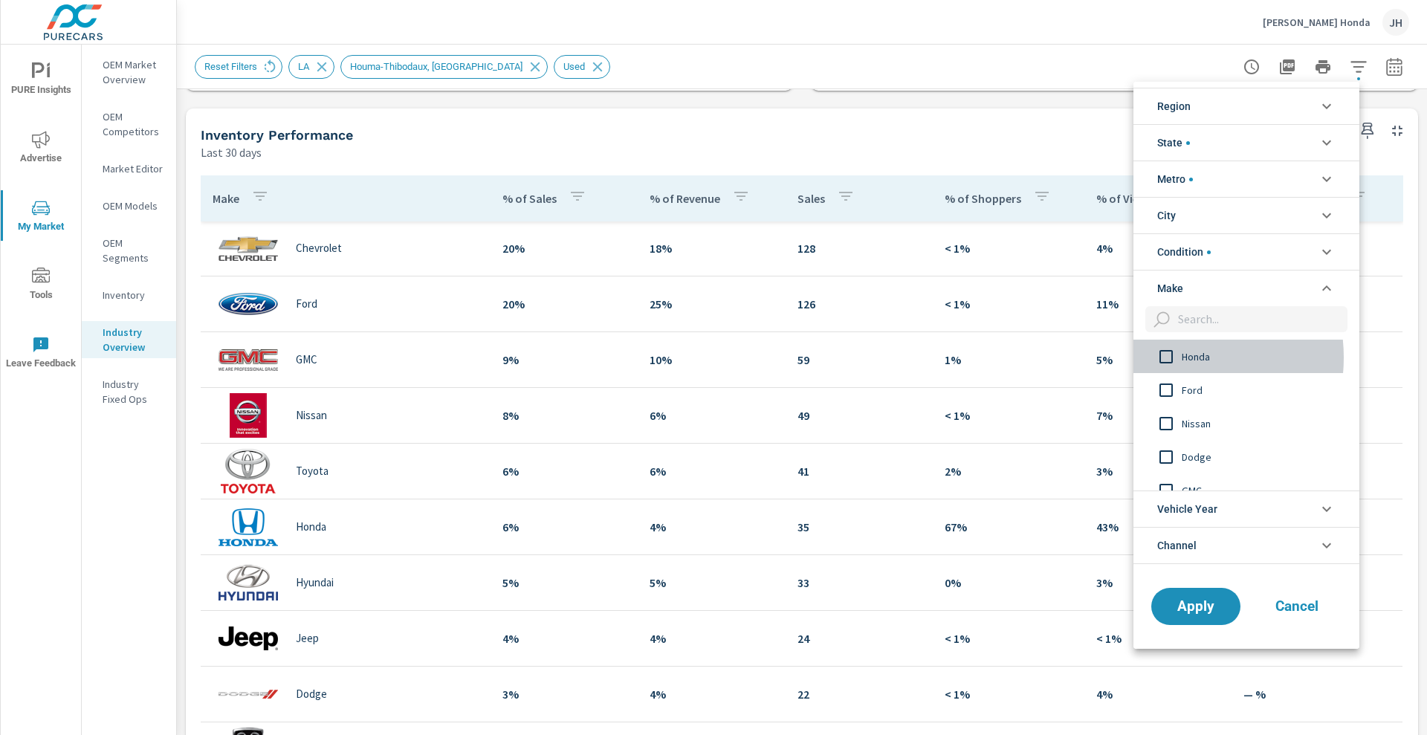
click at [1166, 357] on input "filter options" at bounding box center [1166, 356] width 31 height 31
click at [1181, 607] on span "Apply" at bounding box center [1195, 606] width 61 height 14
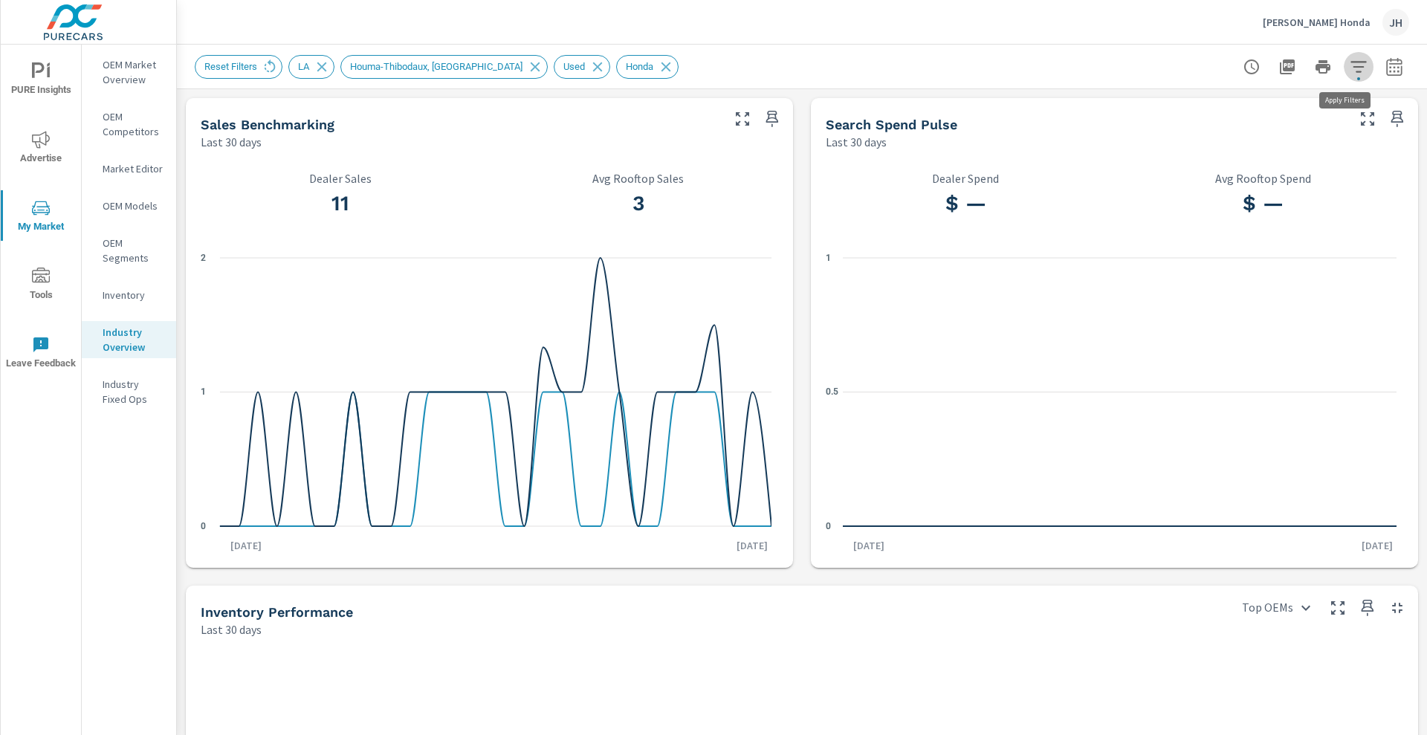
click at [1350, 71] on icon "button" at bounding box center [1358, 66] width 16 height 11
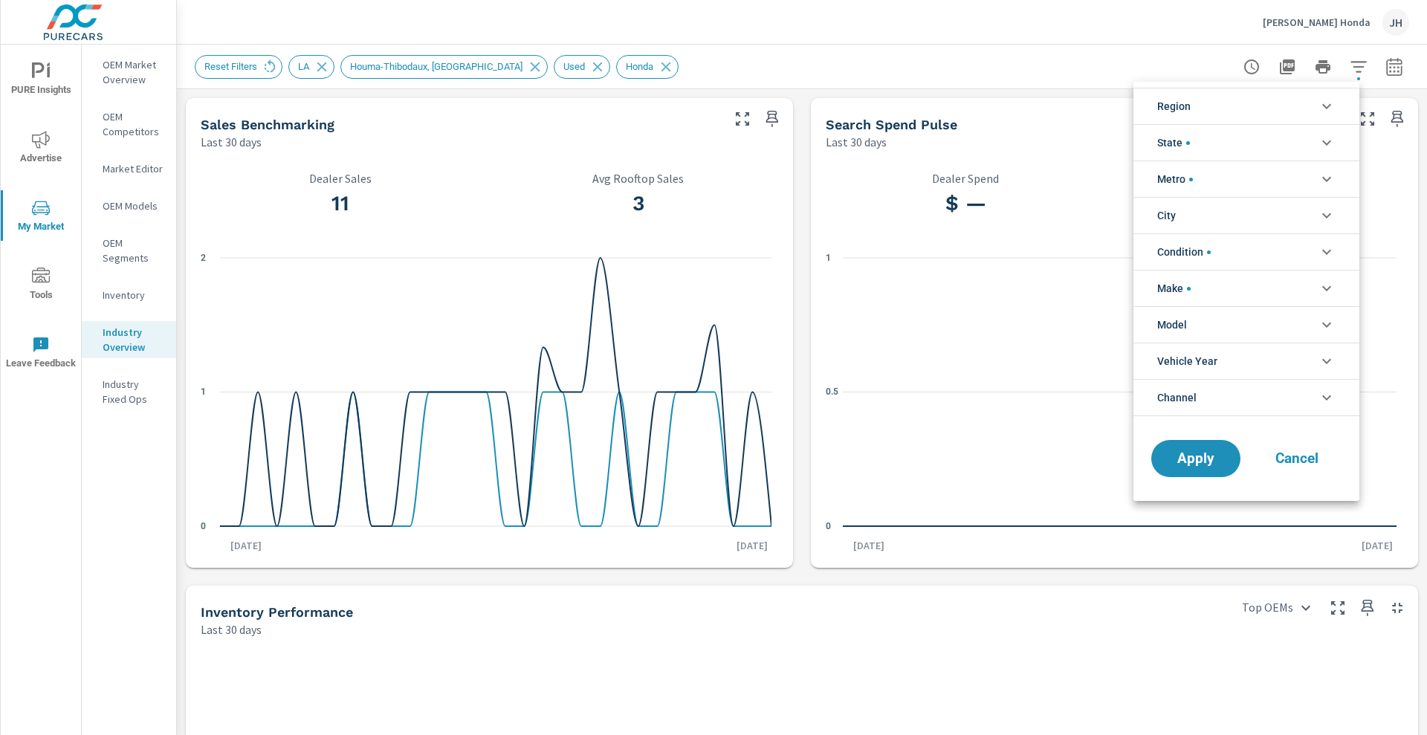
scroll to position [33, 0]
click at [126, 249] on div at bounding box center [713, 367] width 1427 height 735
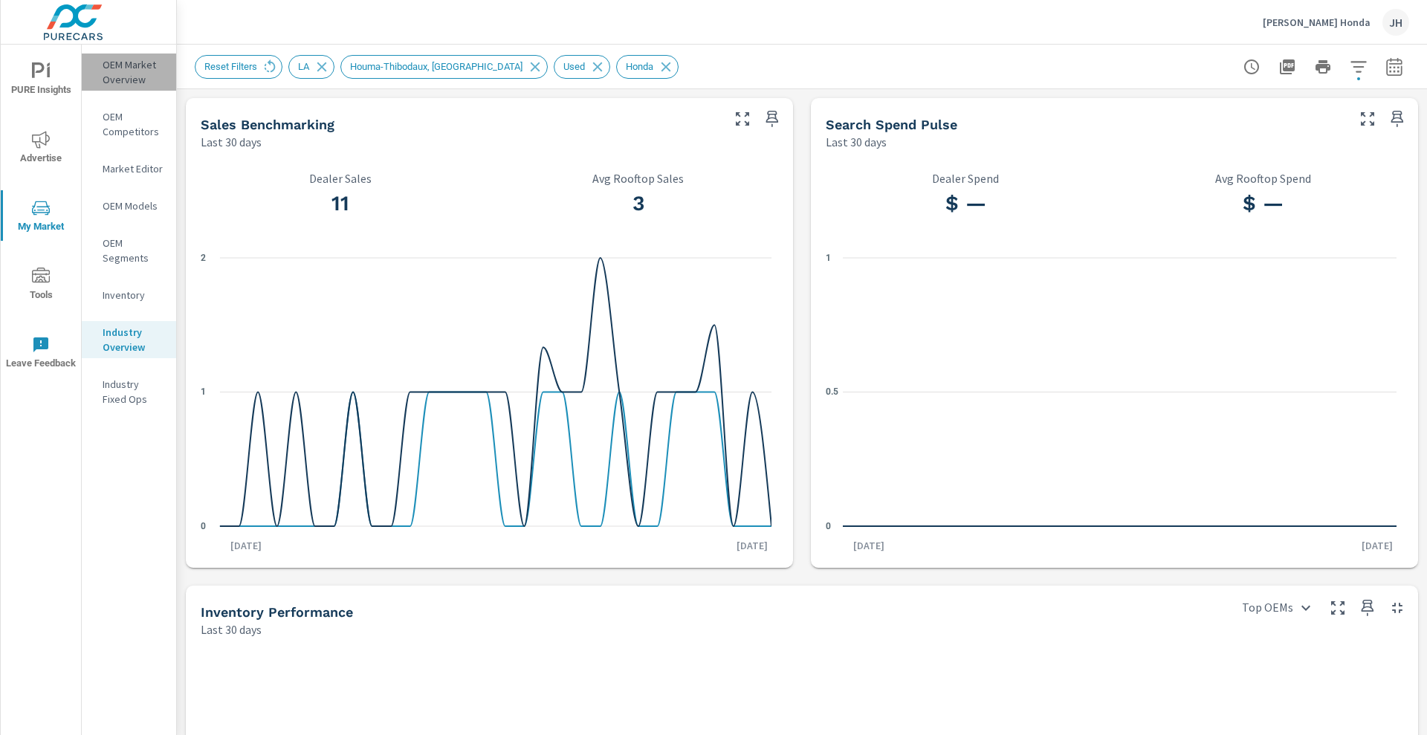
click at [126, 78] on p "OEM Market Overview" at bounding box center [134, 72] width 62 height 30
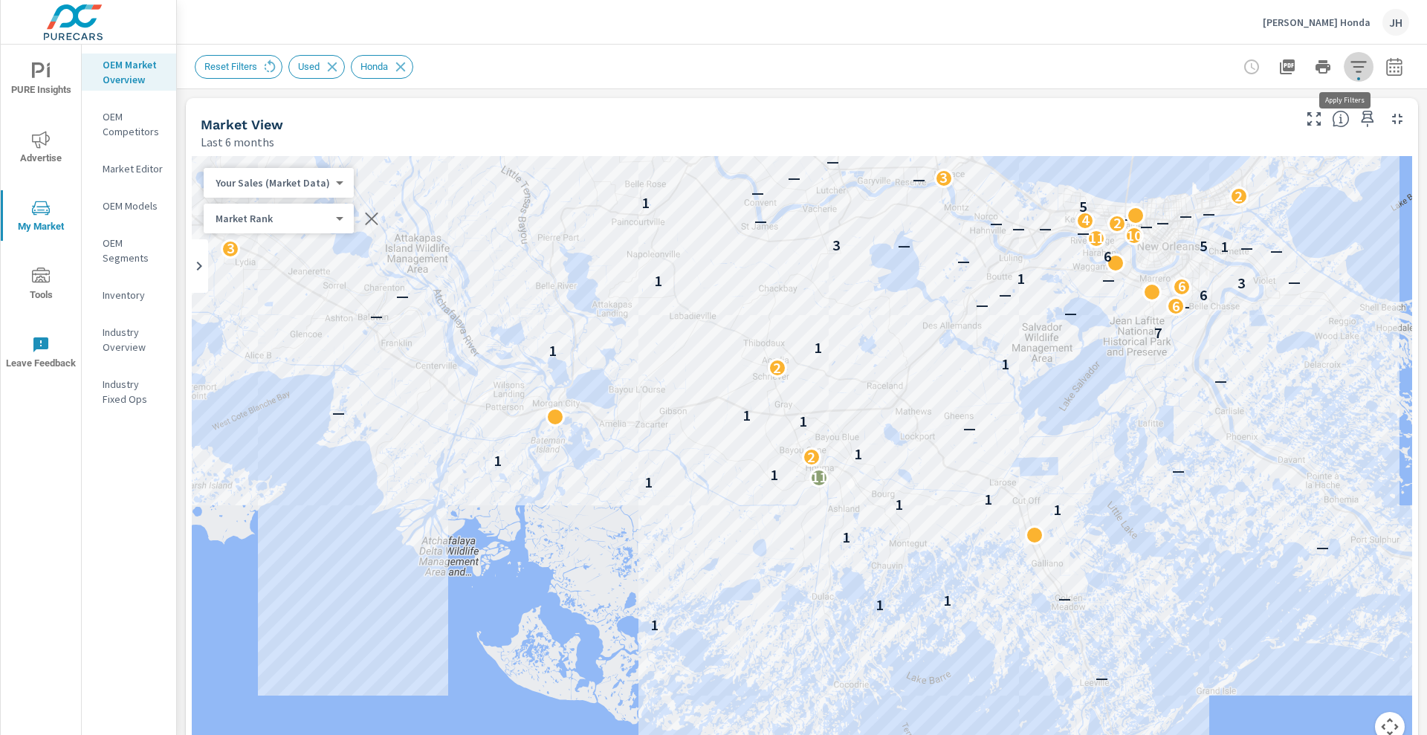
click at [1350, 70] on icon "button" at bounding box center [1359, 67] width 18 height 18
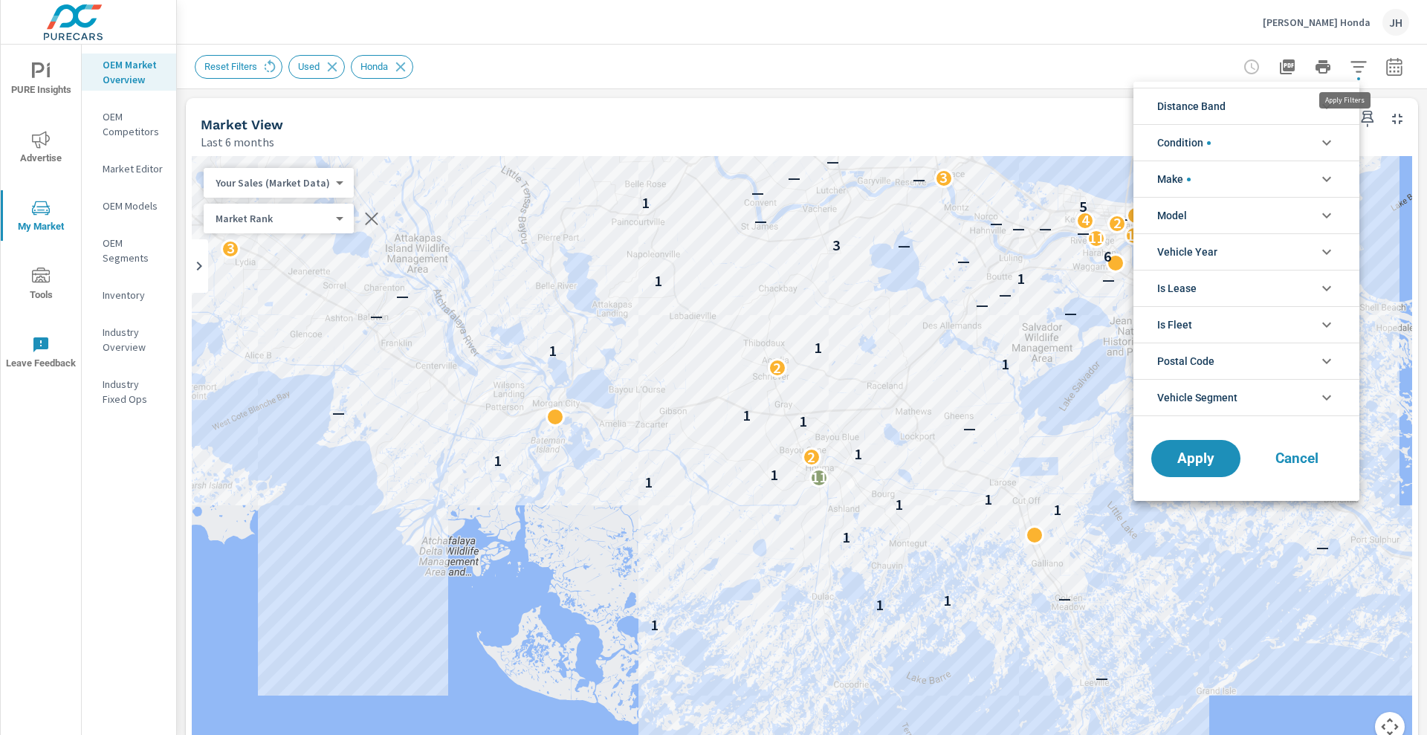
scroll to position [33, 0]
click at [1272, 184] on li "Make" at bounding box center [1246, 179] width 226 height 36
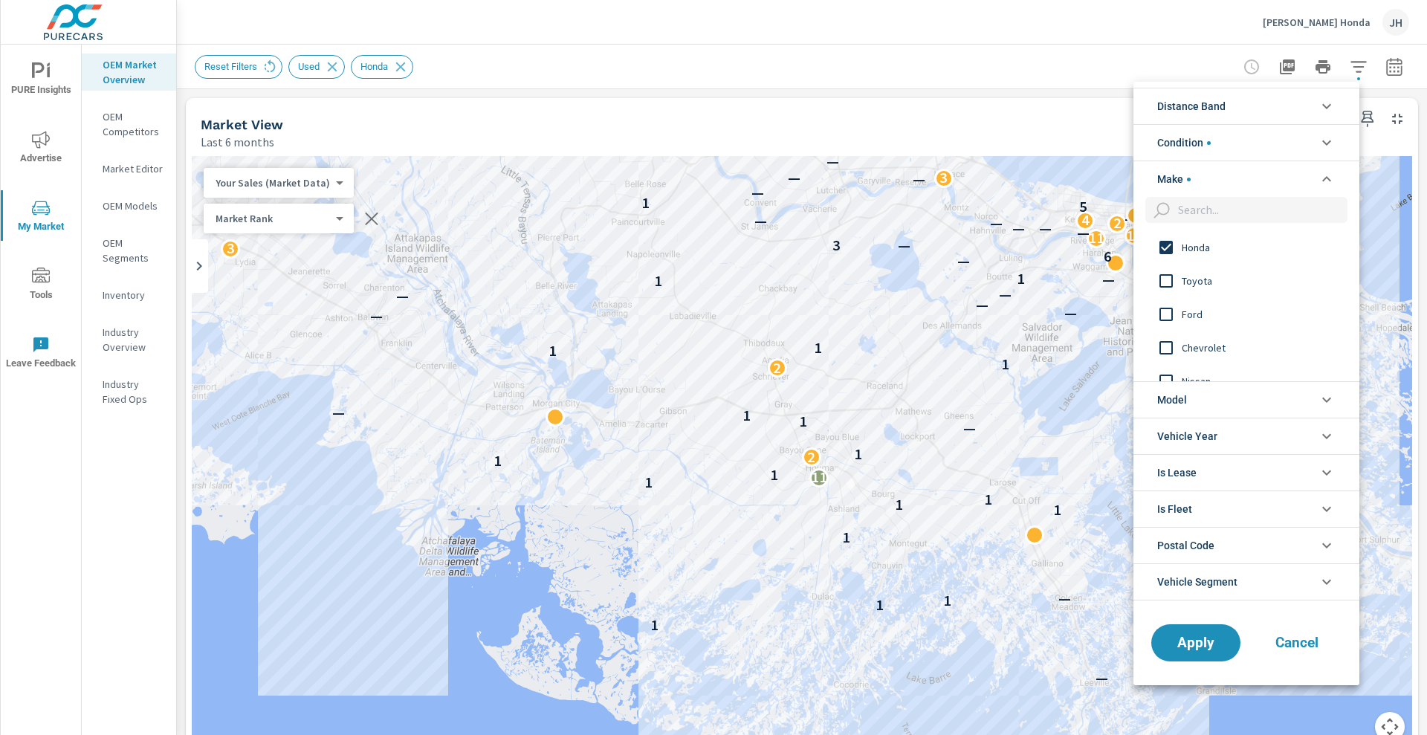
scroll to position [0, 0]
click at [1165, 249] on input "filter options" at bounding box center [1166, 247] width 31 height 31
click at [1163, 314] on input "filter options" at bounding box center [1166, 314] width 31 height 31
click at [1188, 641] on span "Apply" at bounding box center [1195, 642] width 61 height 14
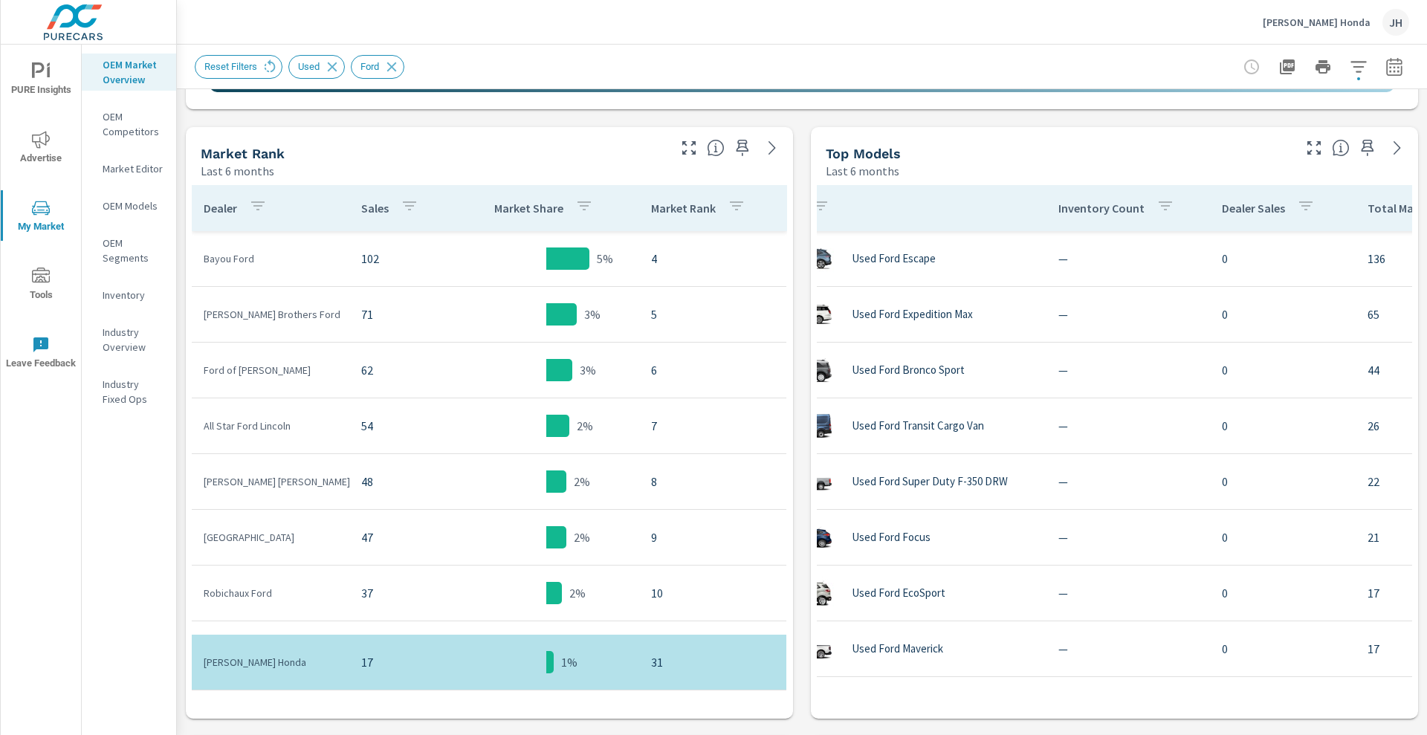
scroll to position [557, 0]
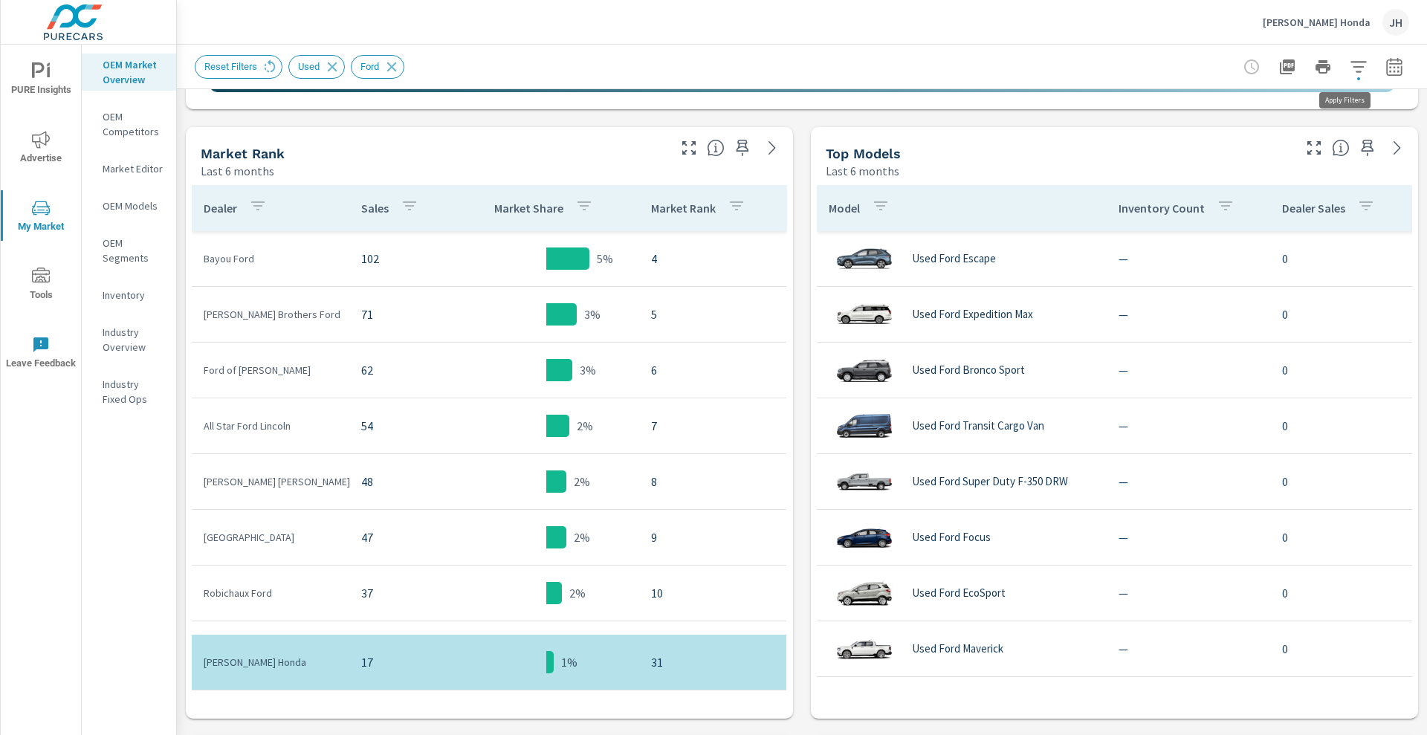
click at [1345, 77] on button "button" at bounding box center [1359, 67] width 30 height 30
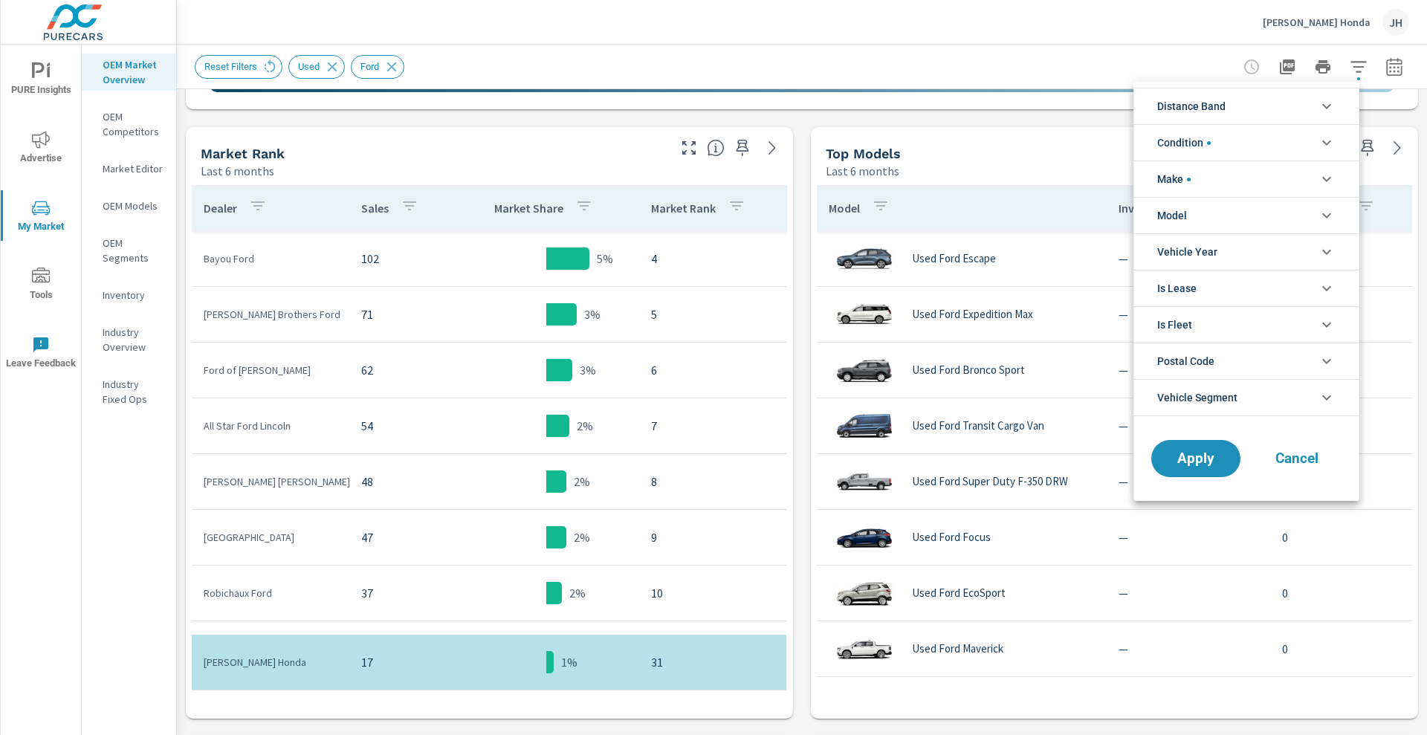
scroll to position [100, 0]
drag, startPoint x: 1421, startPoint y: 349, endPoint x: 1426, endPoint y: 278, distance: 71.5
click at [1426, 278] on div at bounding box center [713, 367] width 1427 height 735
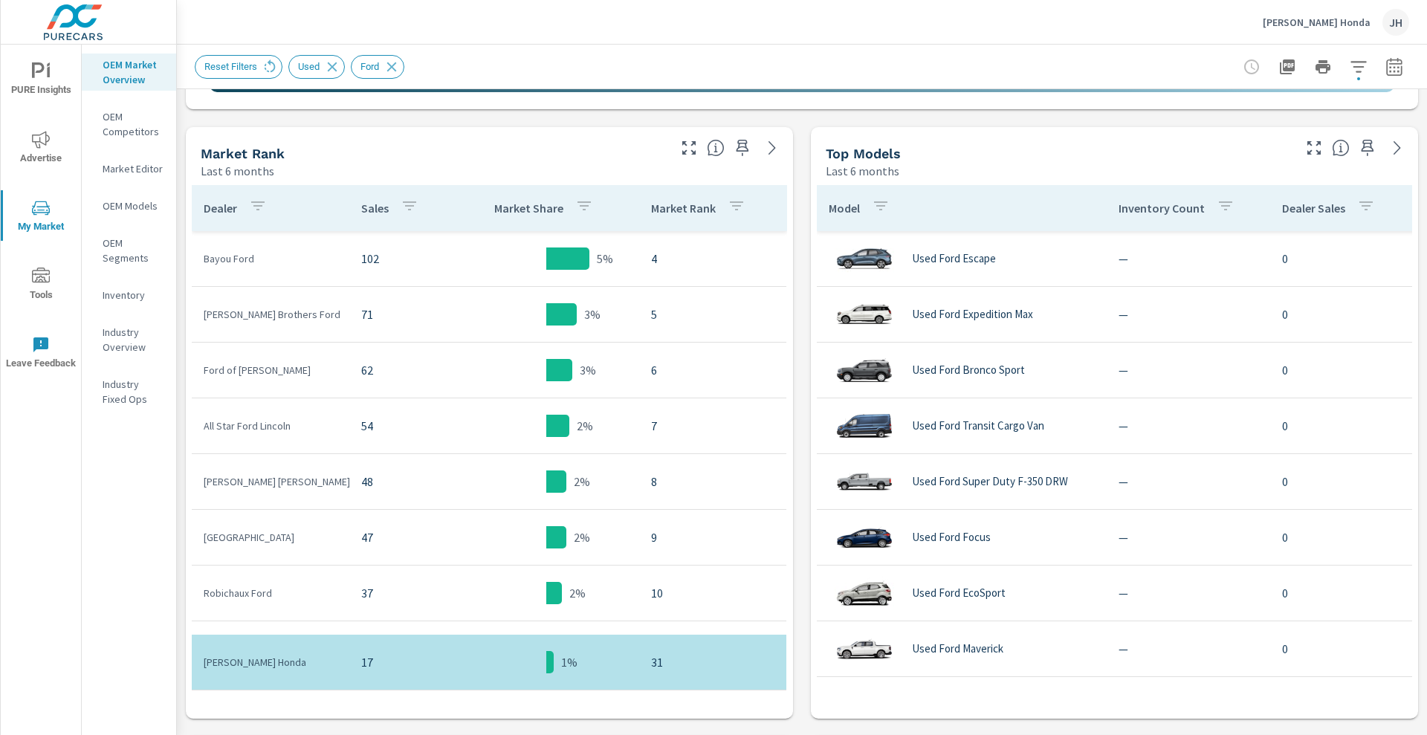
scroll to position [98, 0]
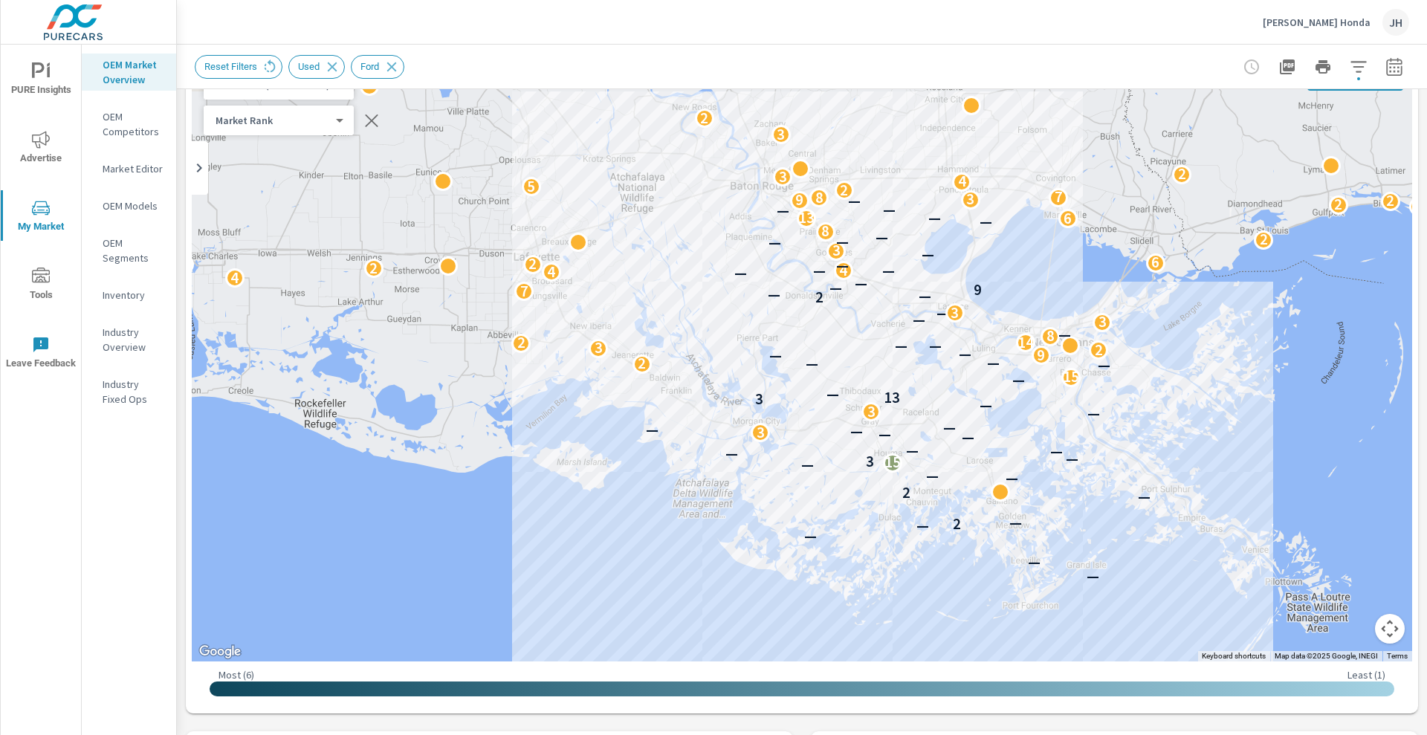
drag, startPoint x: 1234, startPoint y: 342, endPoint x: 1017, endPoint y: 469, distance: 250.9
click at [1017, 469] on div "— — — — 2 — — 2 — — — 15 3 — — — — — — 3 — — — — 3 — 3 13 — — 15 — — 2 — — 9 — …" at bounding box center [802, 360] width 1220 height 604
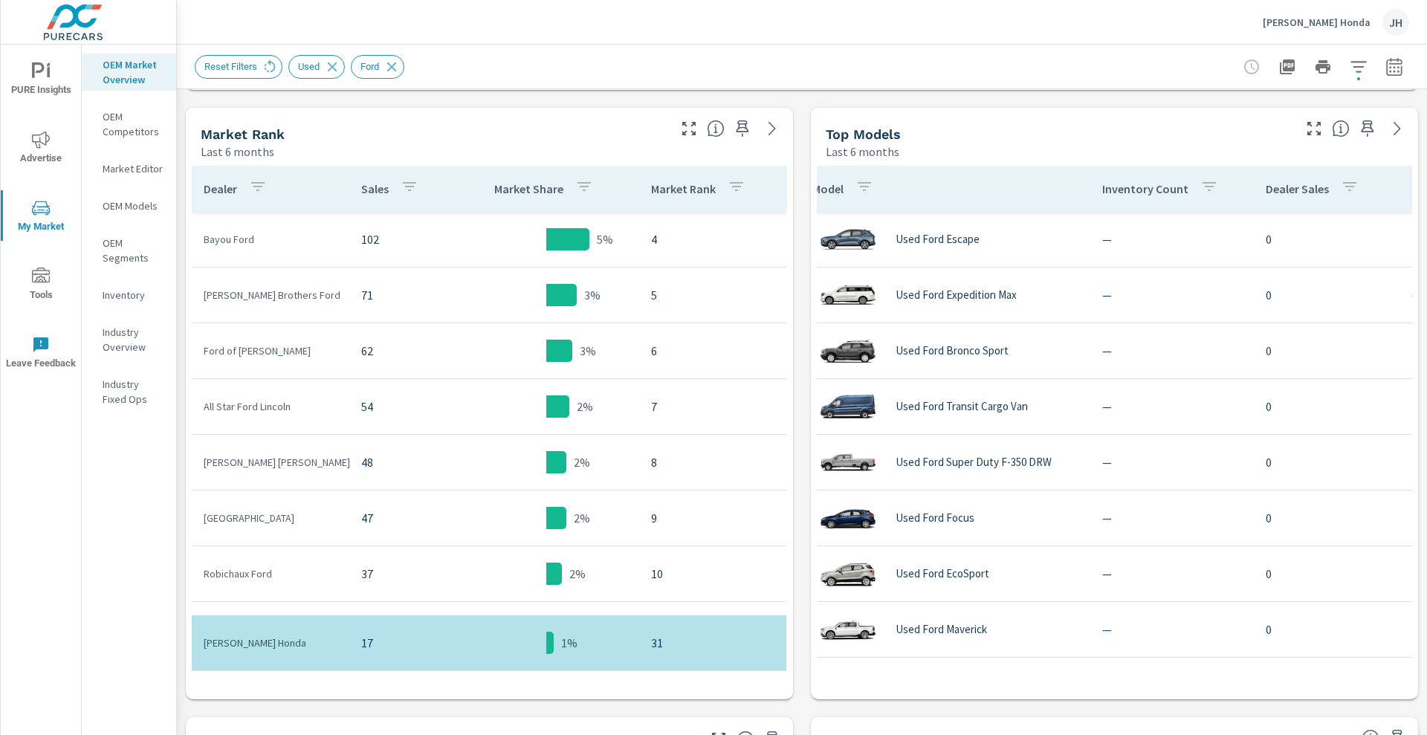
scroll to position [557, 13]
click at [1307, 131] on icon "button" at bounding box center [1313, 128] width 13 height 13
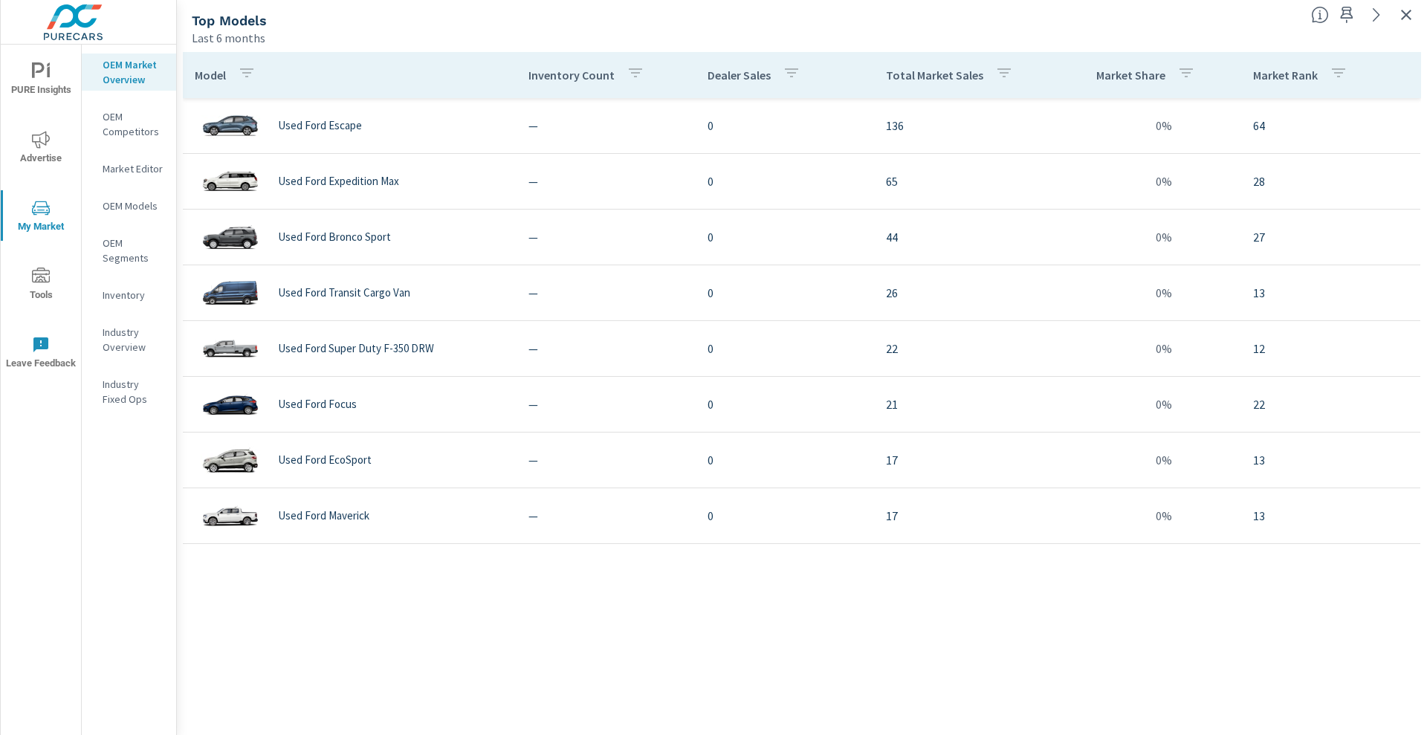
scroll to position [557, 0]
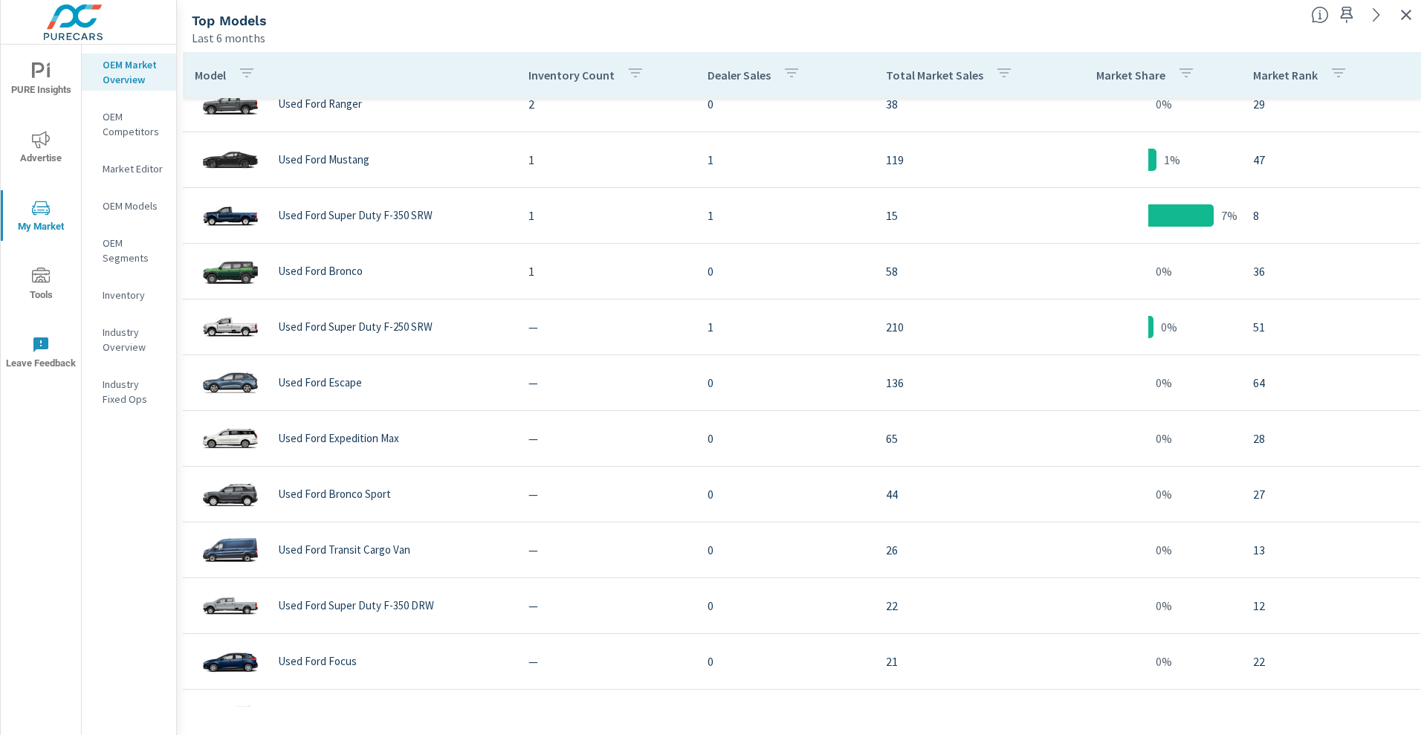
scroll to position [7, 0]
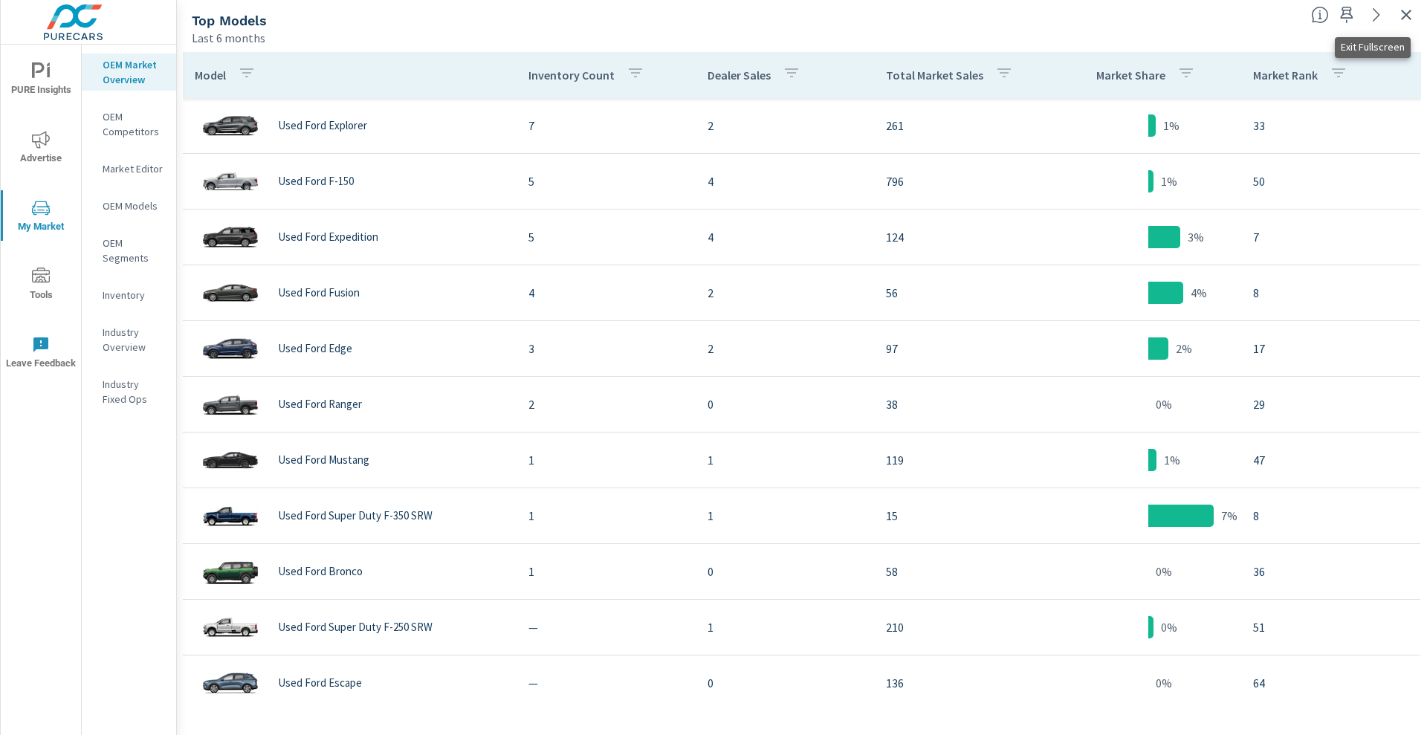
click at [1405, 8] on icon "button" at bounding box center [1406, 15] width 18 height 18
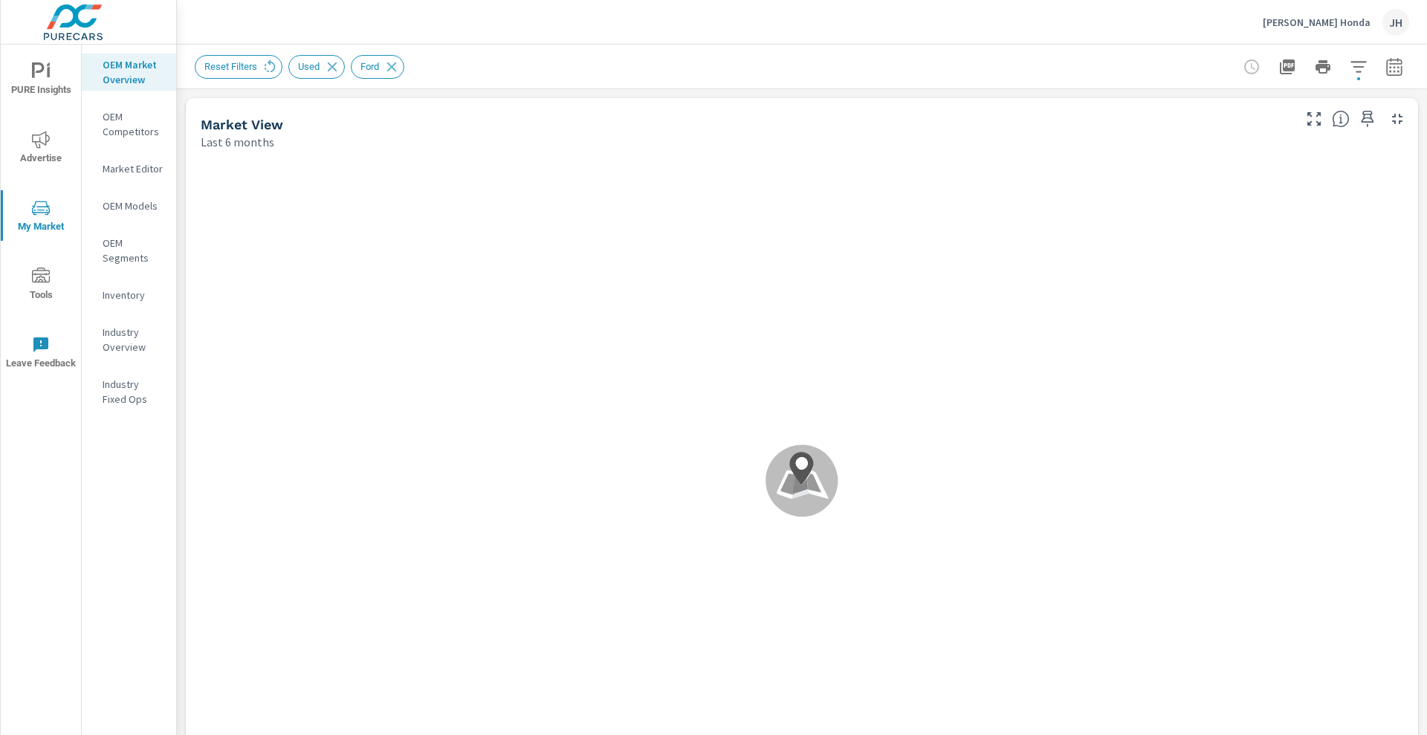
scroll to position [334, 0]
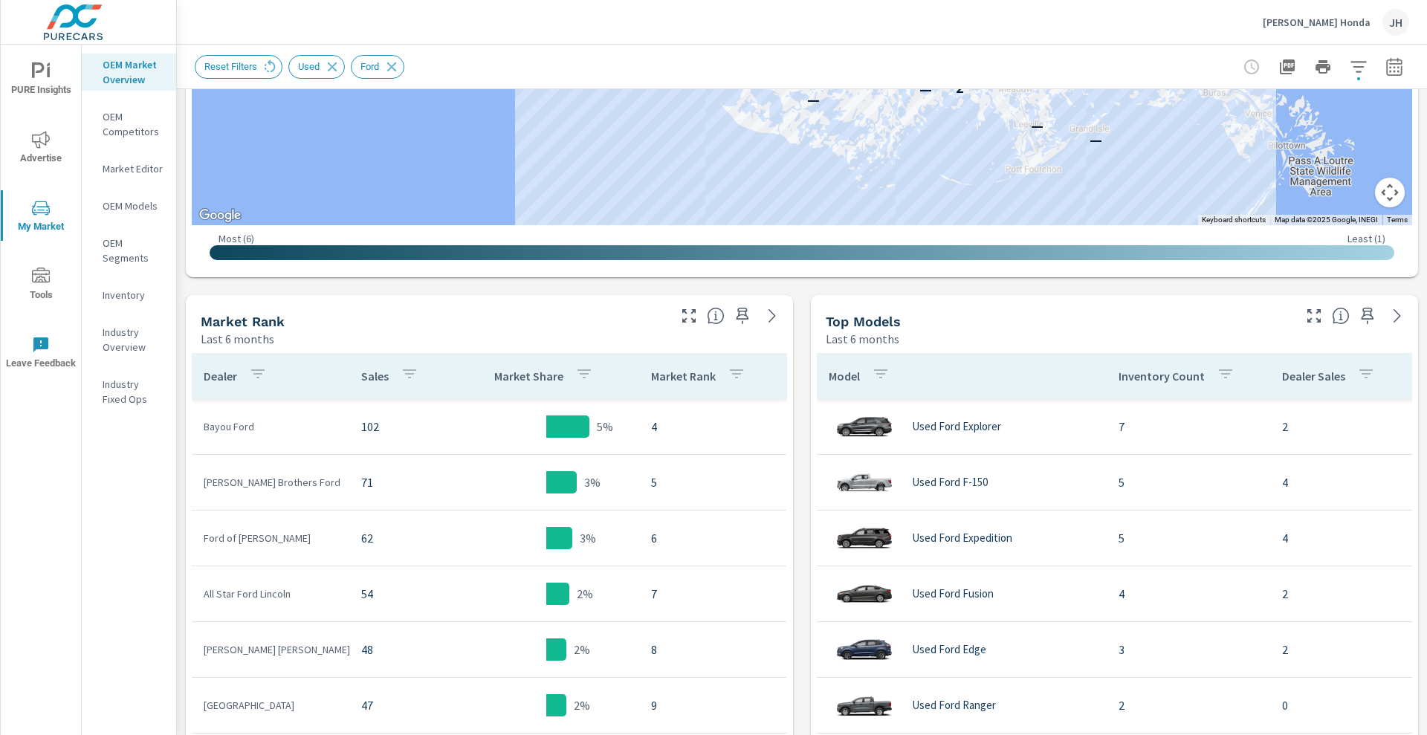
scroll to position [526, 0]
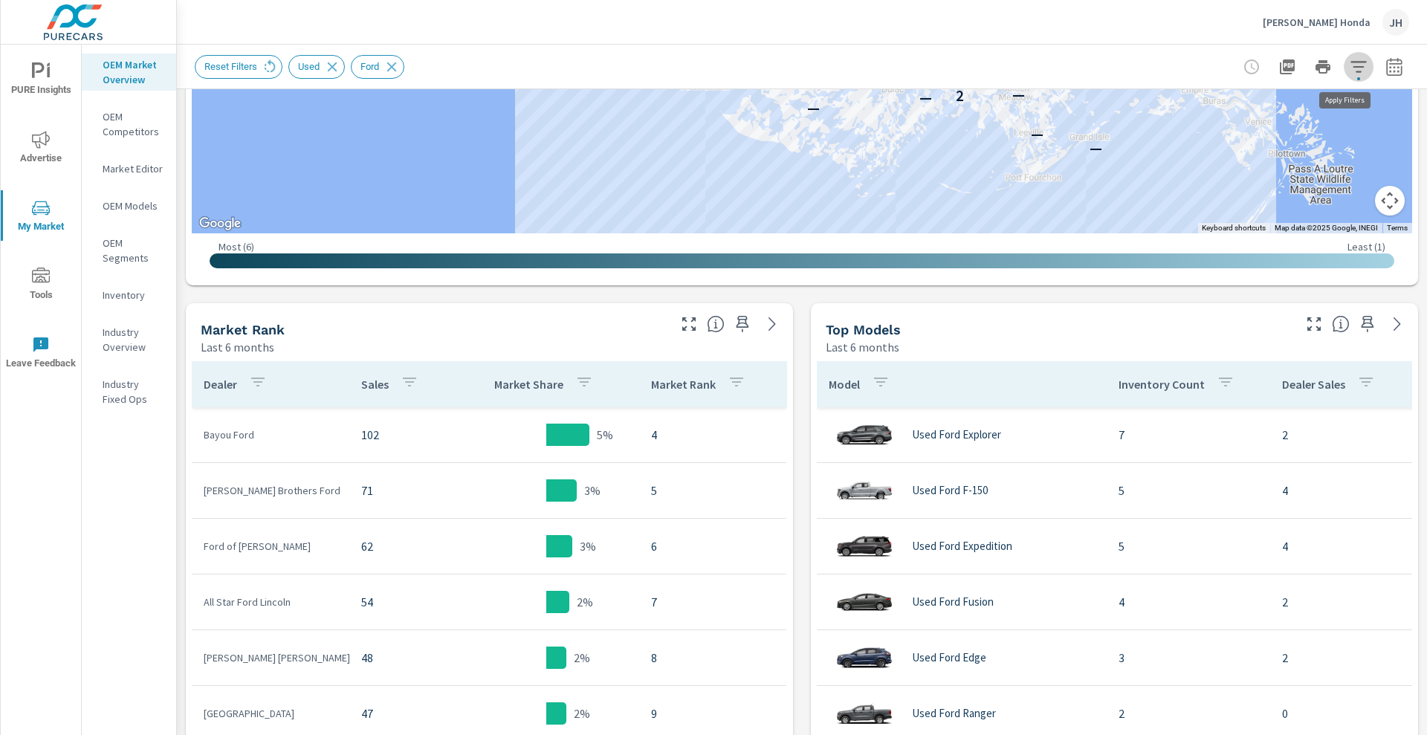
click at [1350, 65] on icon "button" at bounding box center [1358, 66] width 16 height 11
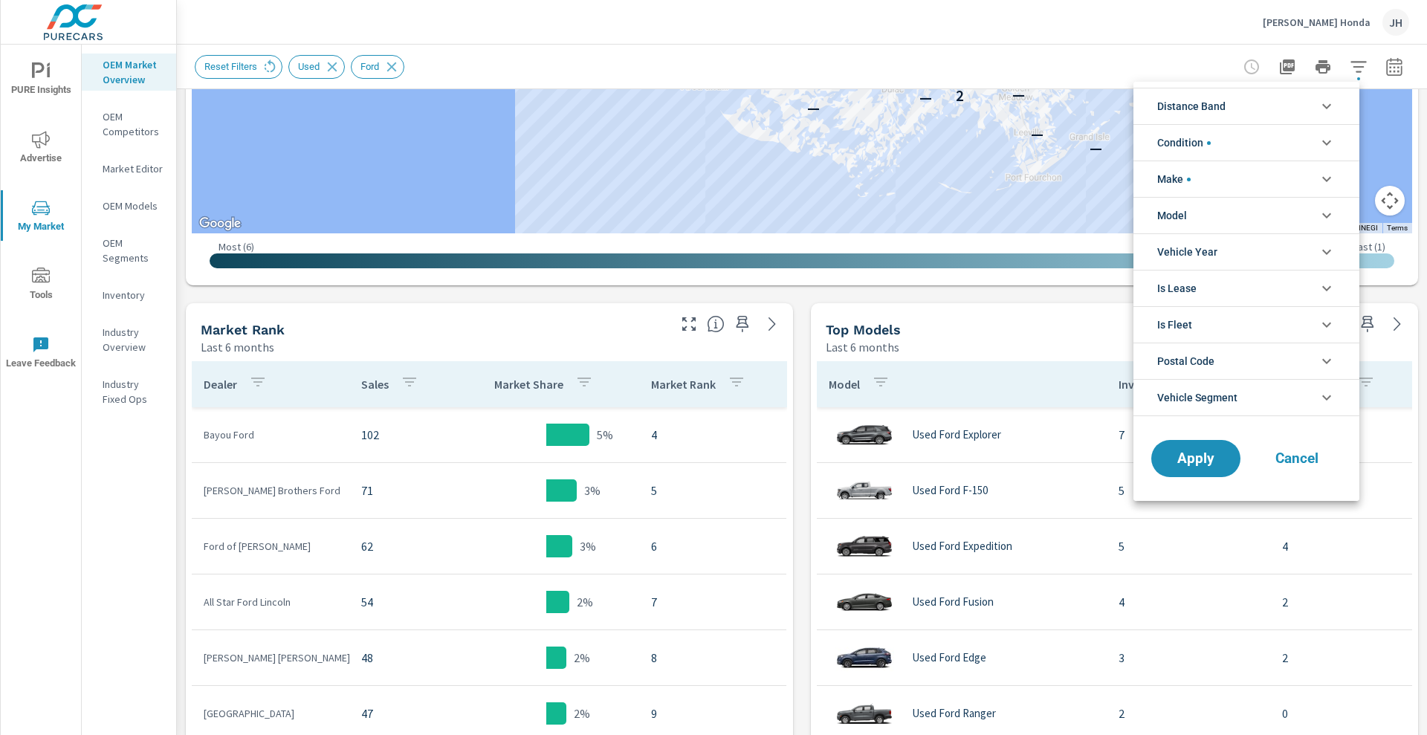
scroll to position [100, 0]
click at [1239, 355] on li "Postal Code" at bounding box center [1246, 361] width 226 height 36
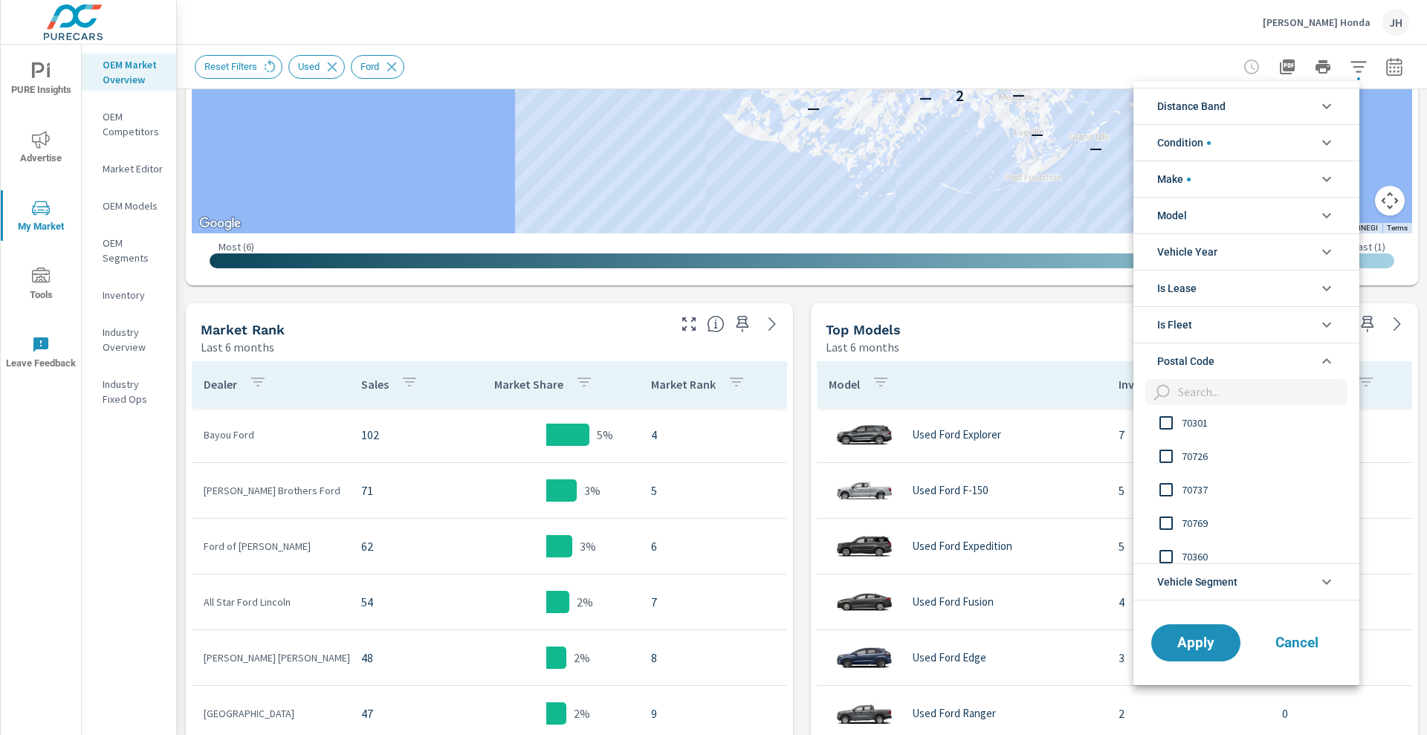
scroll to position [0, 0]
click at [1167, 433] on input "filter options" at bounding box center [1166, 429] width 31 height 31
click at [1163, 427] on input "filter options" at bounding box center [1166, 429] width 31 height 31
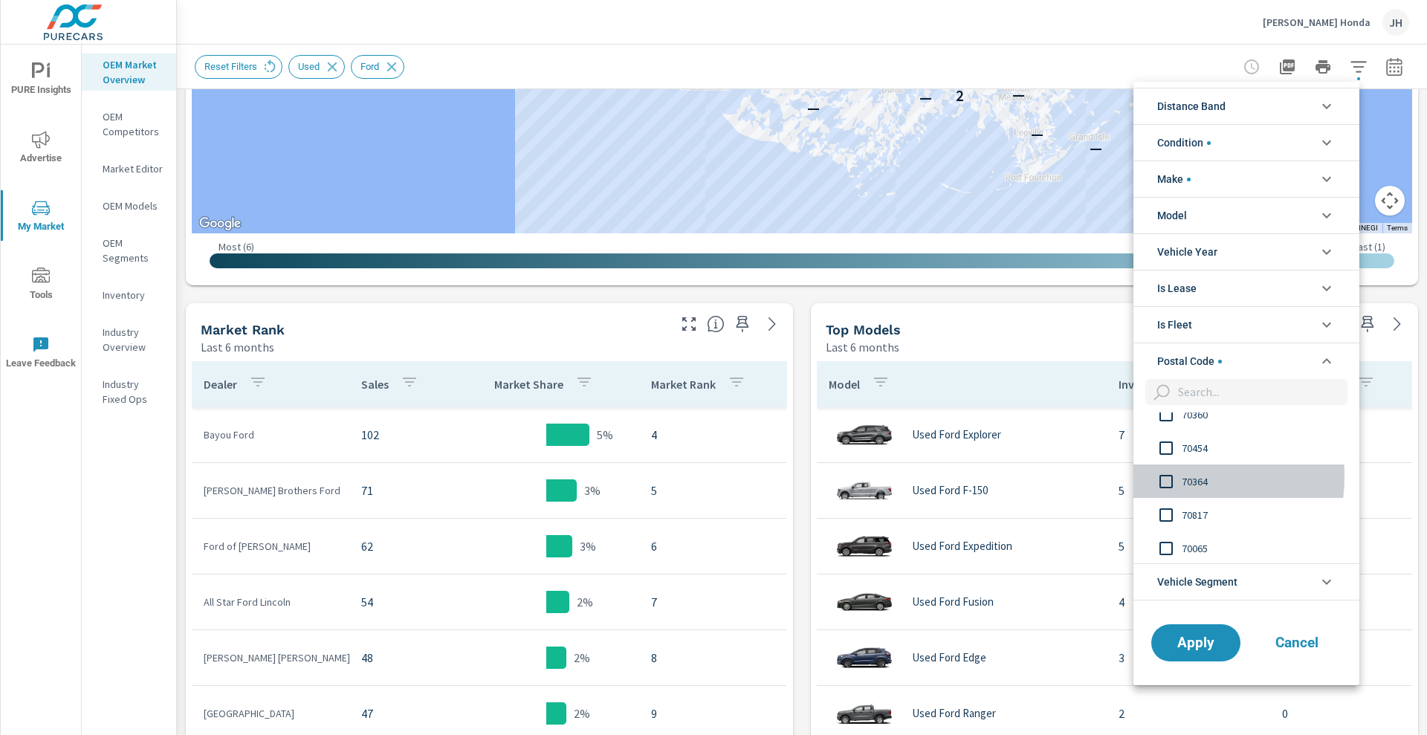
click at [1159, 476] on input "filter options" at bounding box center [1166, 481] width 31 height 31
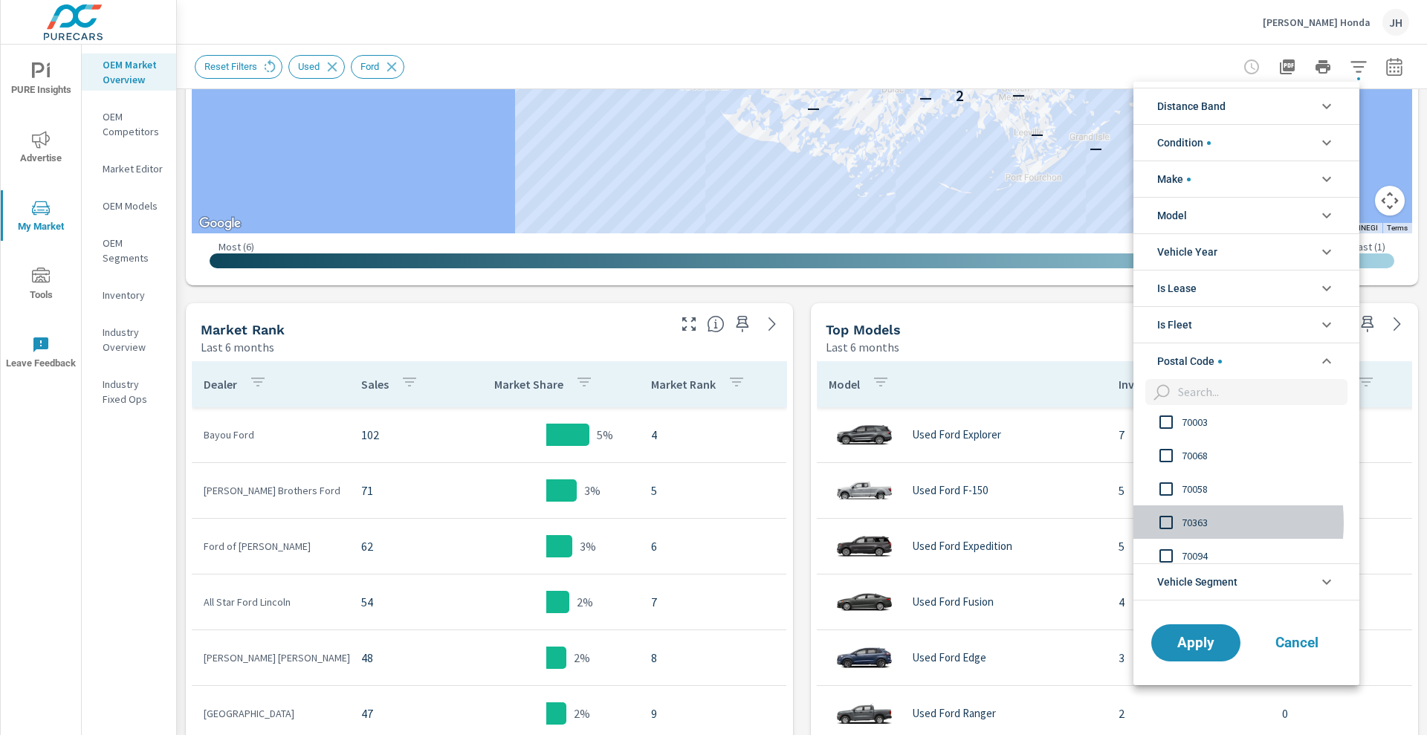
click at [1163, 522] on input "filter options" at bounding box center [1166, 522] width 31 height 31
click at [1225, 390] on input "filter options" at bounding box center [1259, 392] width 175 height 26
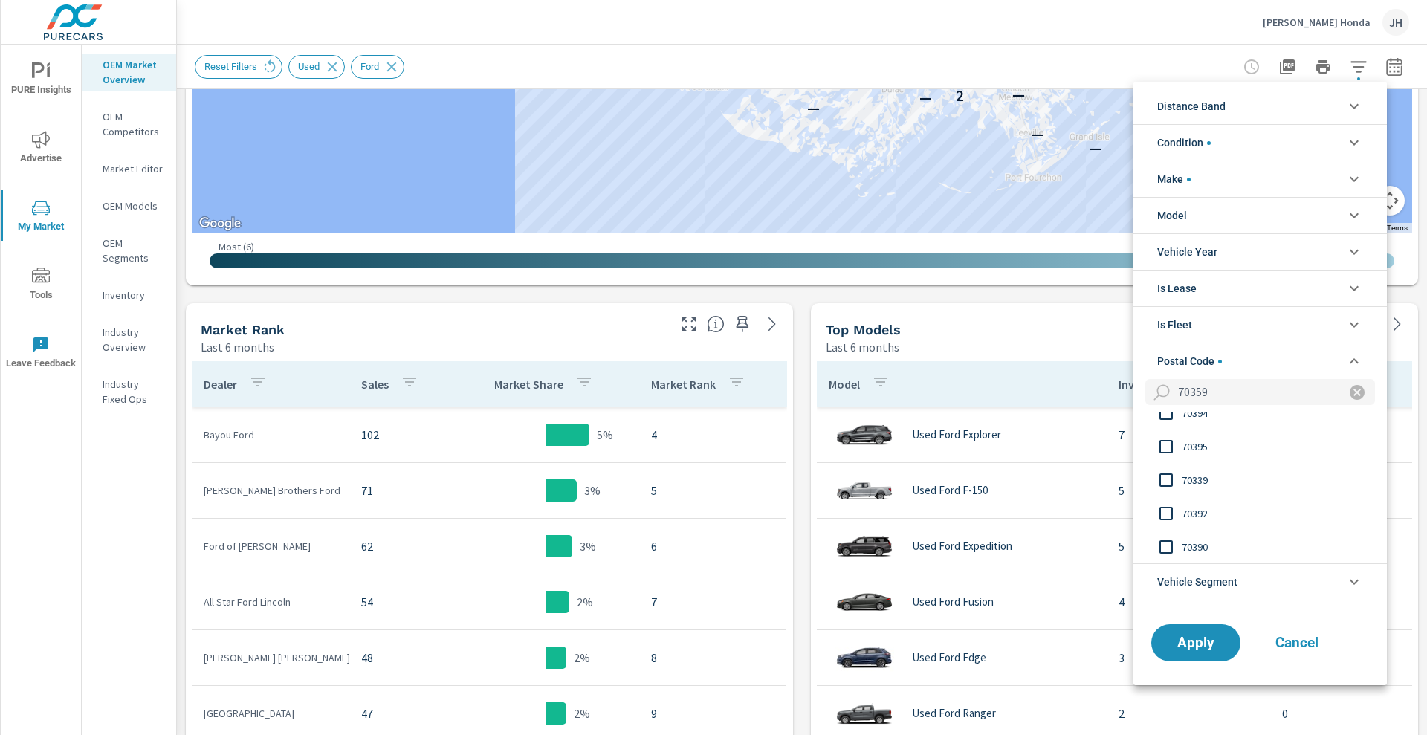
scroll to position [0, 0]
click at [1171, 428] on input "filter options" at bounding box center [1166, 429] width 31 height 31
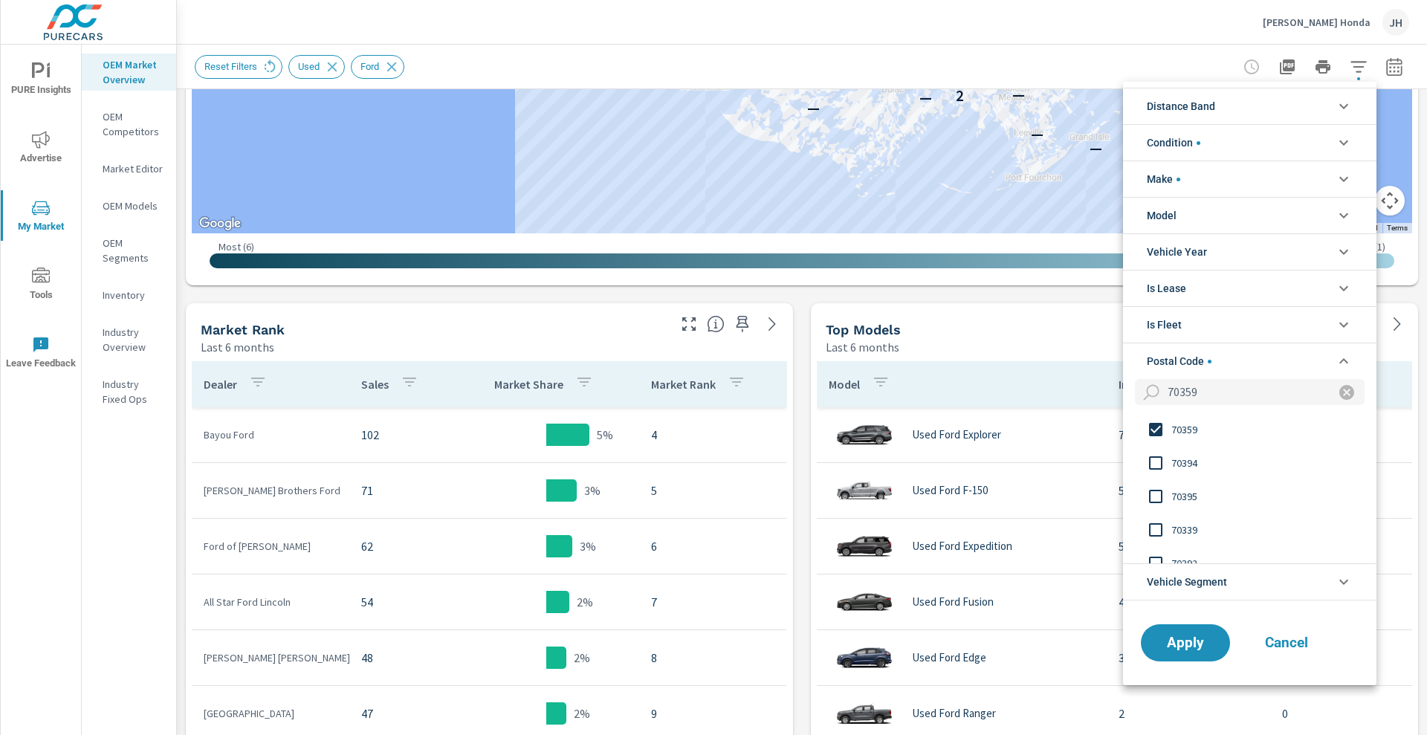
click at [1225, 392] on input "70359" at bounding box center [1242, 392] width 161 height 26
click at [1147, 429] on input "filter options" at bounding box center [1155, 429] width 31 height 31
click at [1235, 385] on input "70395" at bounding box center [1242, 392] width 161 height 26
type input "7"
click at [1235, 385] on input "filter options" at bounding box center [1249, 392] width 175 height 26
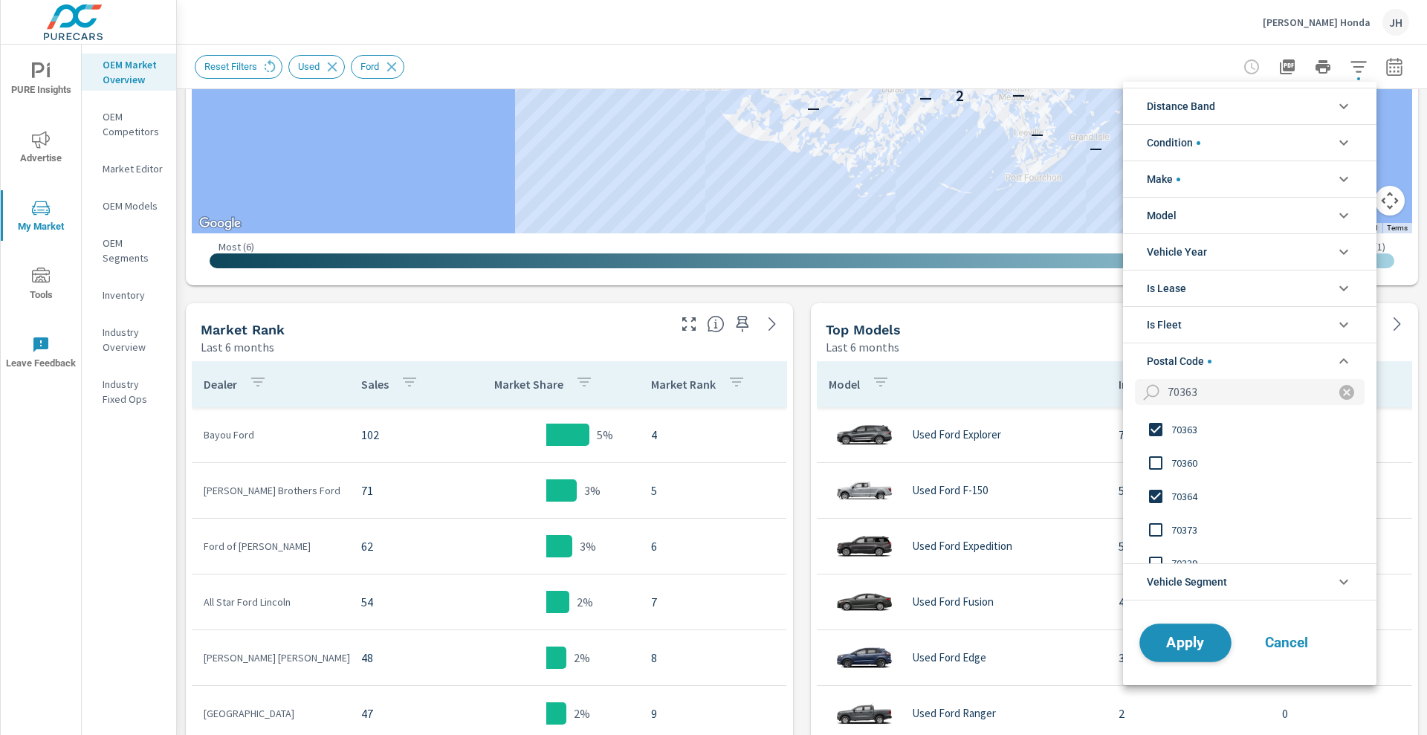
type input "70363"
click at [1188, 638] on span "Apply" at bounding box center [1185, 642] width 61 height 14
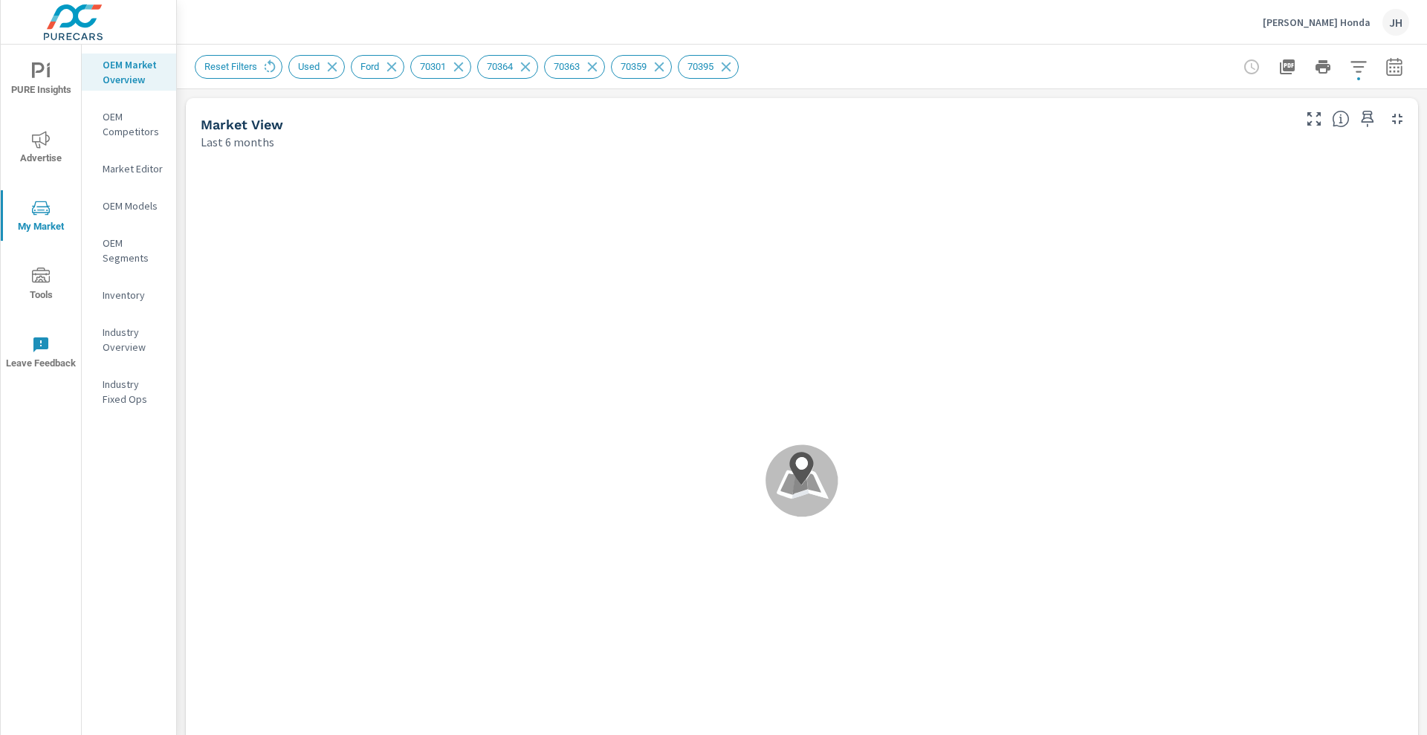
scroll to position [167, 0]
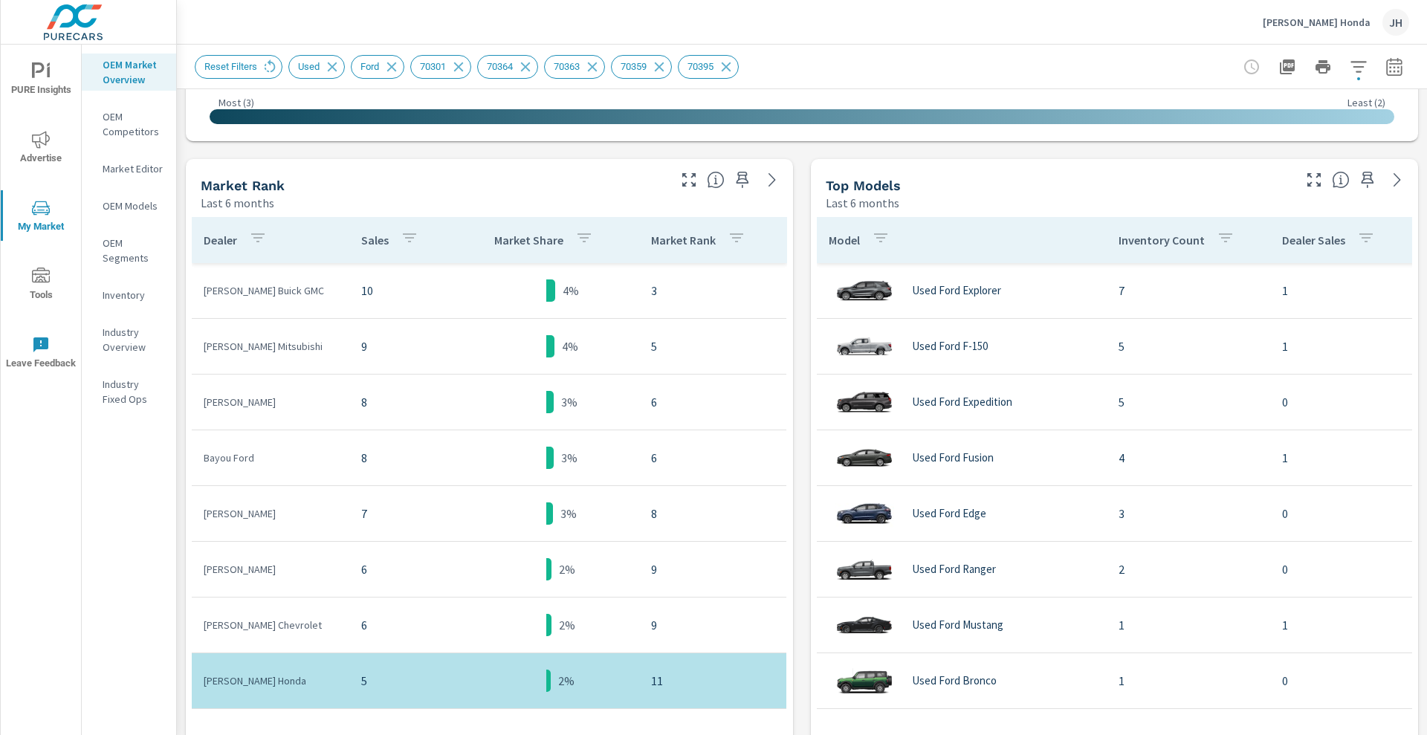
scroll to position [675, 0]
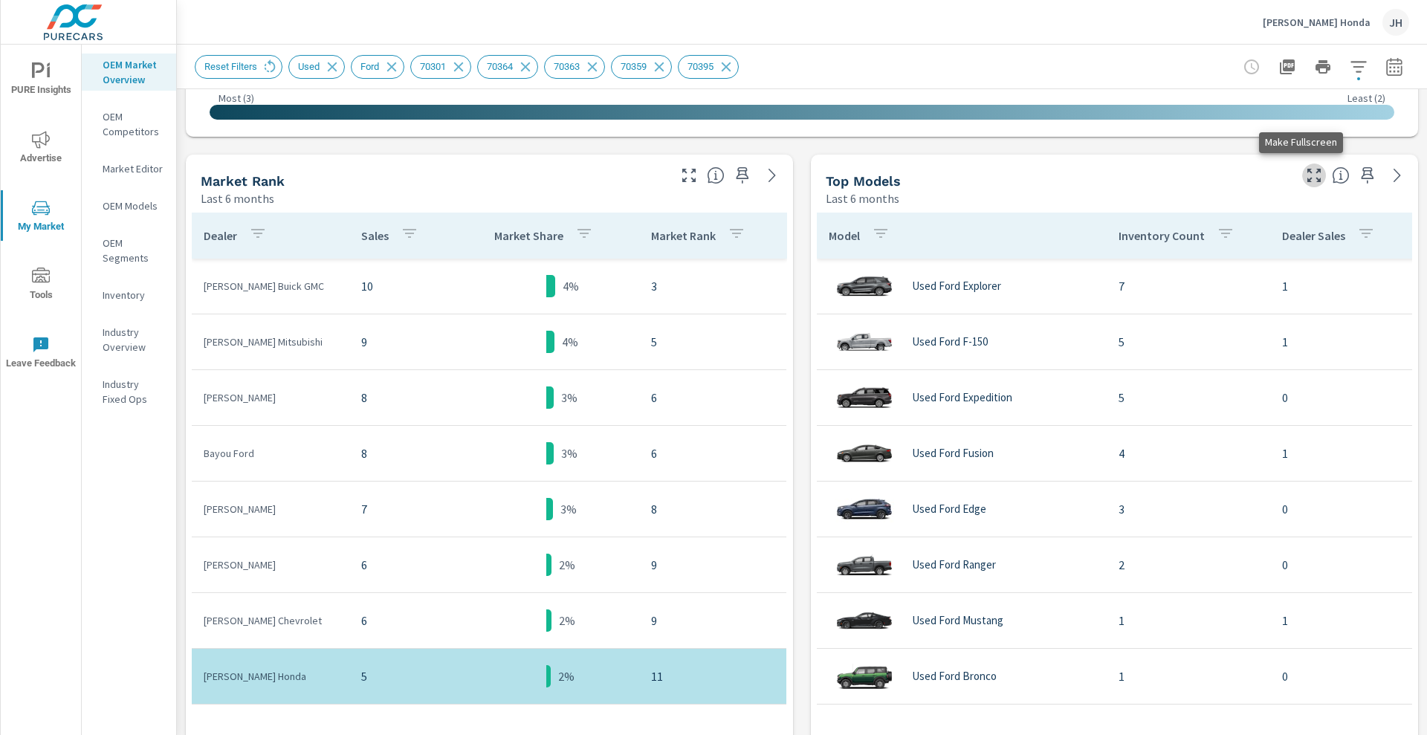
click at [1307, 172] on icon "button" at bounding box center [1313, 175] width 13 height 13
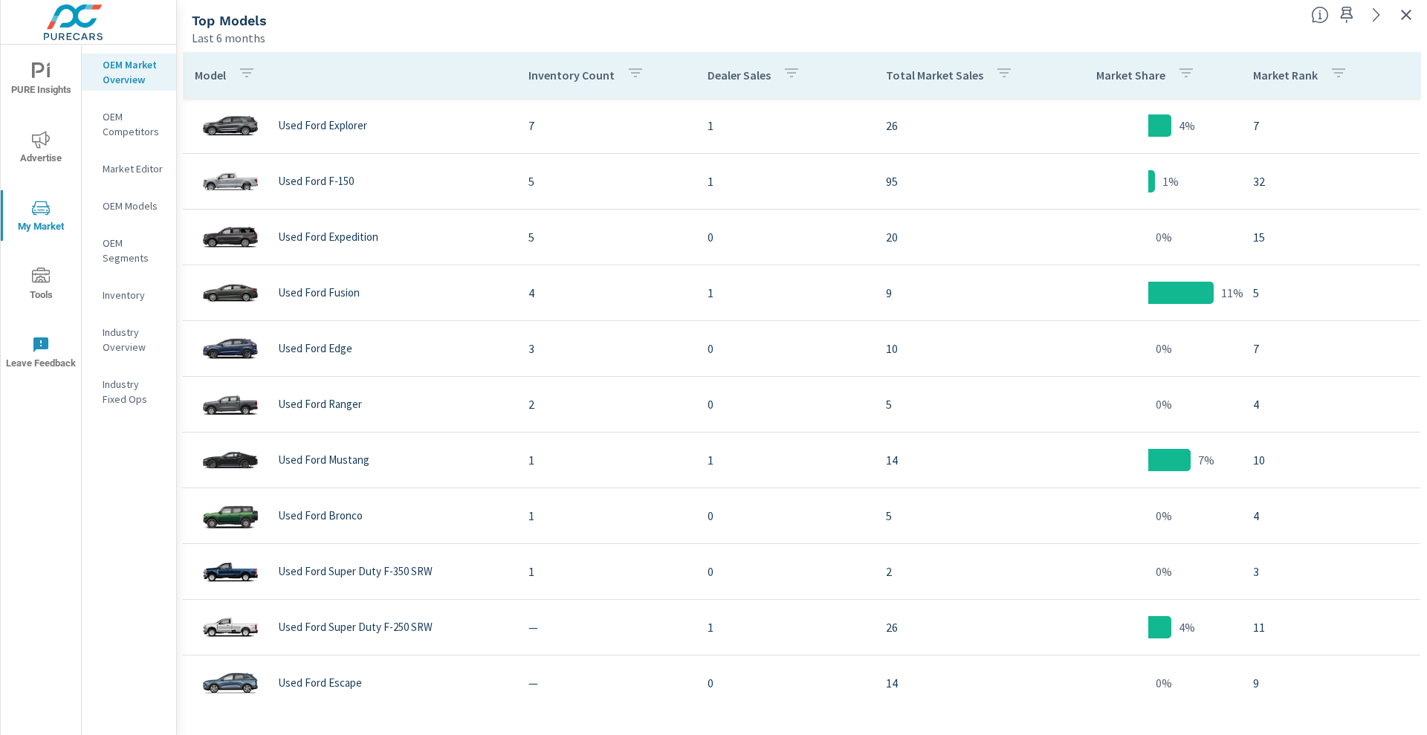
click at [913, 74] on p "Total Market Sales" at bounding box center [934, 75] width 97 height 15
